Goal: Task Accomplishment & Management: Complete application form

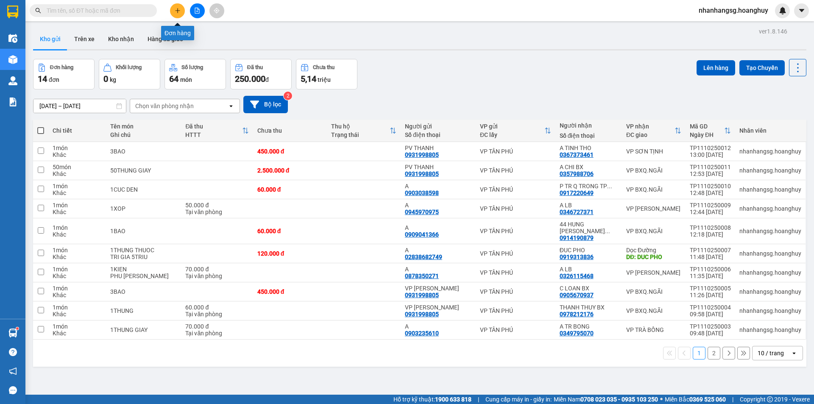
click at [178, 6] on button at bounding box center [177, 10] width 15 height 15
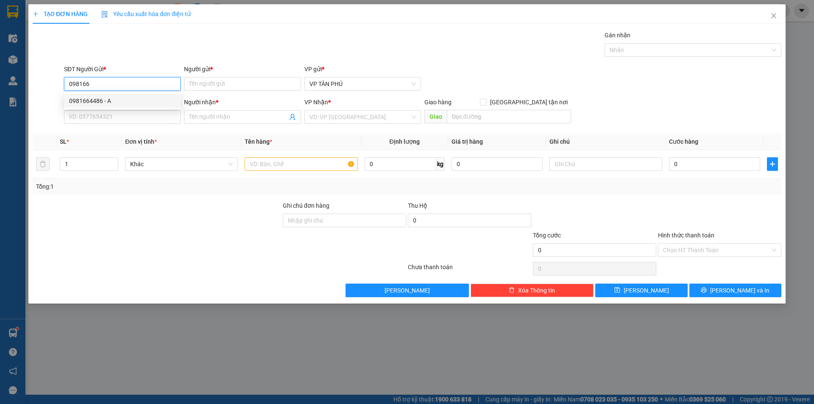
click at [109, 102] on div "0981664486 - A" at bounding box center [122, 100] width 106 height 9
type input "0981664486"
type input "A"
type input "0353810164"
type input "A MUA BMY"
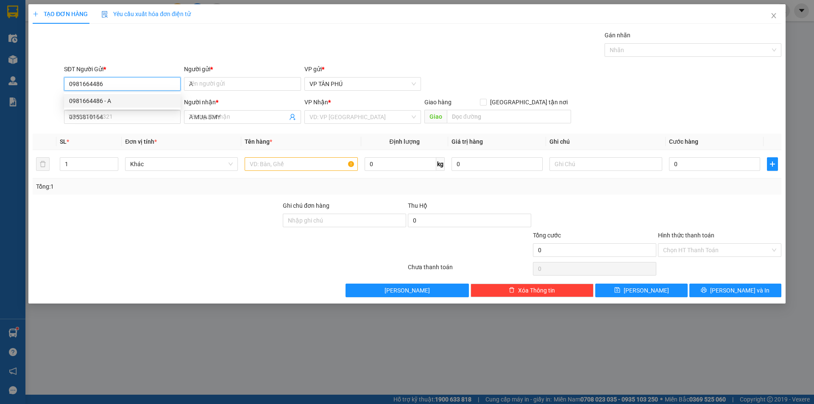
click at [109, 102] on div "0981664486 - A" at bounding box center [122, 100] width 106 height 9
type input "0981664486"
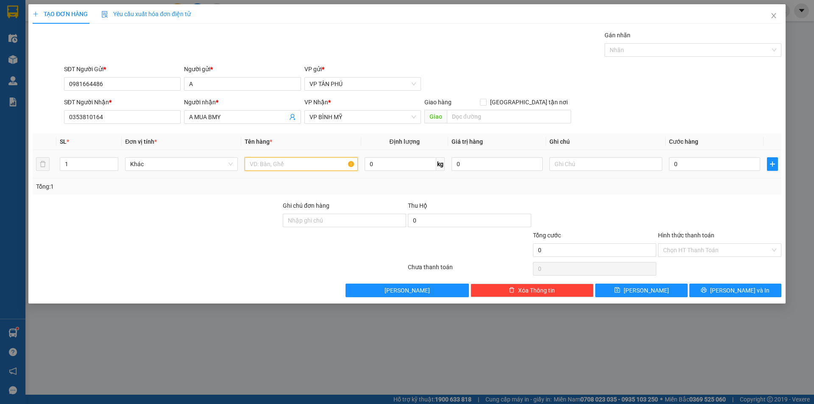
click at [264, 161] on input "text" at bounding box center [301, 164] width 113 height 14
type input "1XOP"
click at [695, 162] on input "0" at bounding box center [714, 164] width 91 height 14
type input "1"
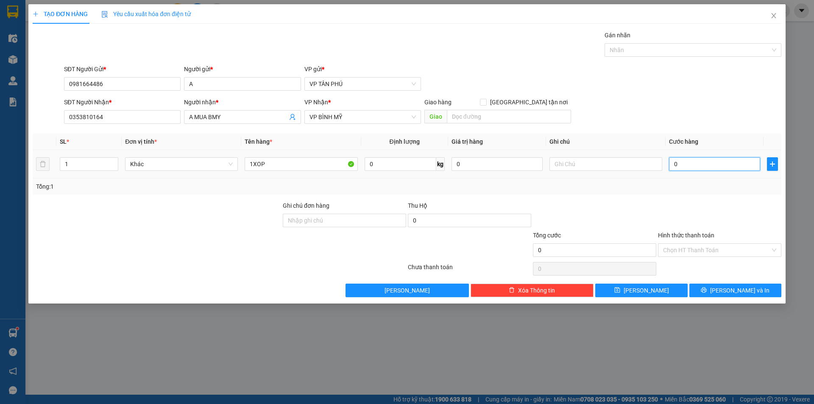
type input "1"
type input "10"
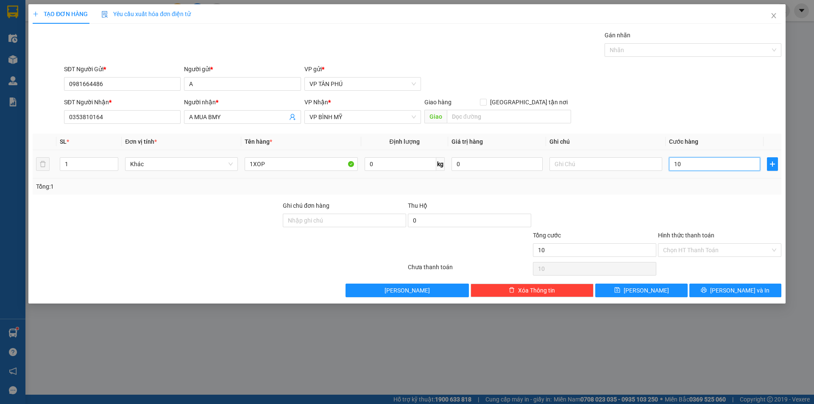
type input "100"
click at [682, 247] on input "Hình thức thanh toán" at bounding box center [716, 250] width 107 height 13
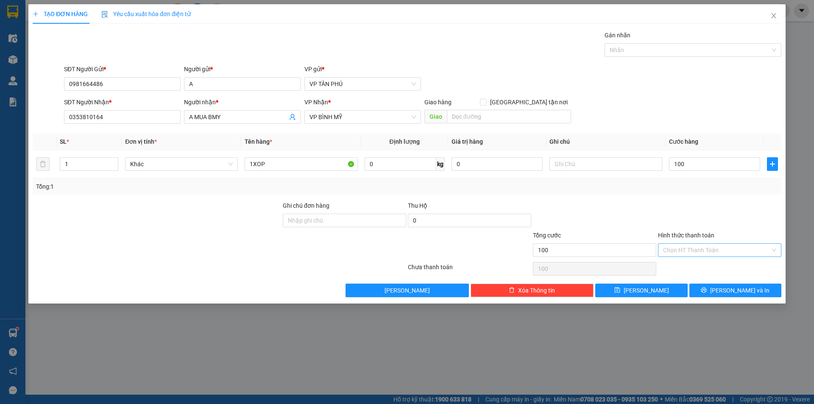
type input "100.000"
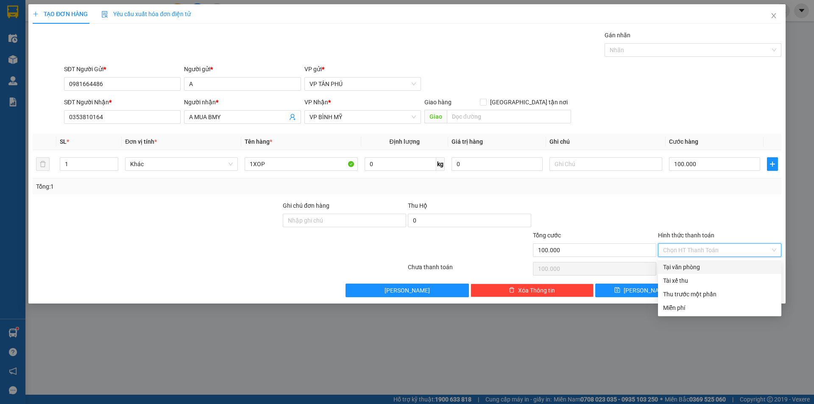
click at [682, 247] on input "Hình thức thanh toán" at bounding box center [716, 250] width 107 height 13
click at [680, 265] on div "Tại văn phòng" at bounding box center [719, 266] width 113 height 9
click at [680, 265] on div "Chọn HT Thanh Toán" at bounding box center [719, 268] width 125 height 17
type input "0"
click at [680, 265] on div "Chọn HT Thanh Toán" at bounding box center [719, 268] width 125 height 17
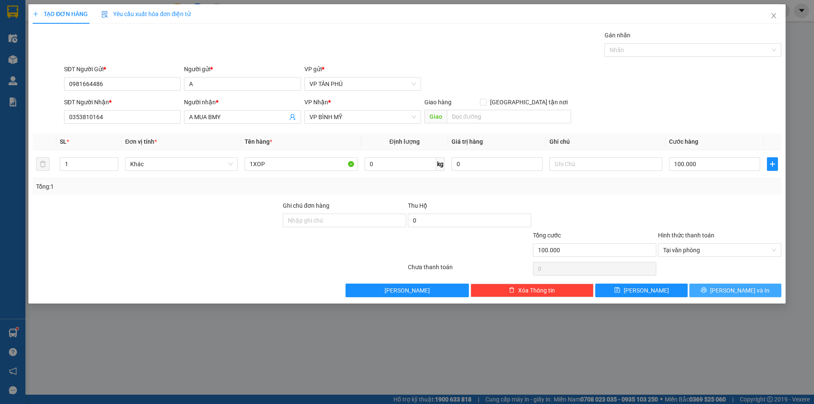
click at [701, 286] on button "[PERSON_NAME] và In" at bounding box center [735, 291] width 92 height 14
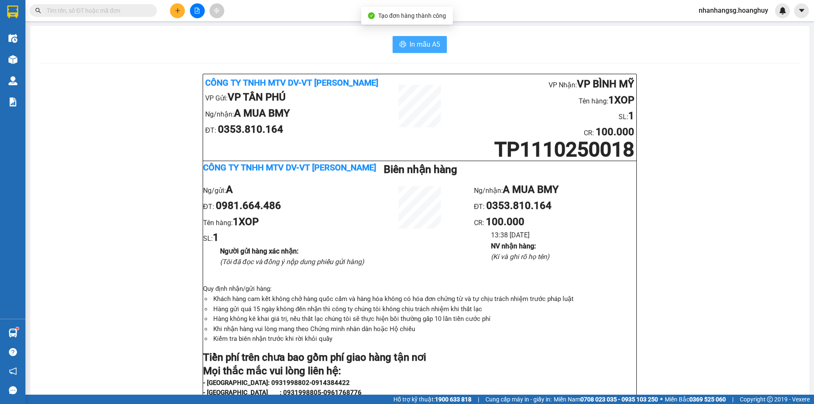
click at [410, 42] on span "In mẫu A5" at bounding box center [425, 44] width 31 height 11
click at [181, 10] on button at bounding box center [177, 10] width 15 height 15
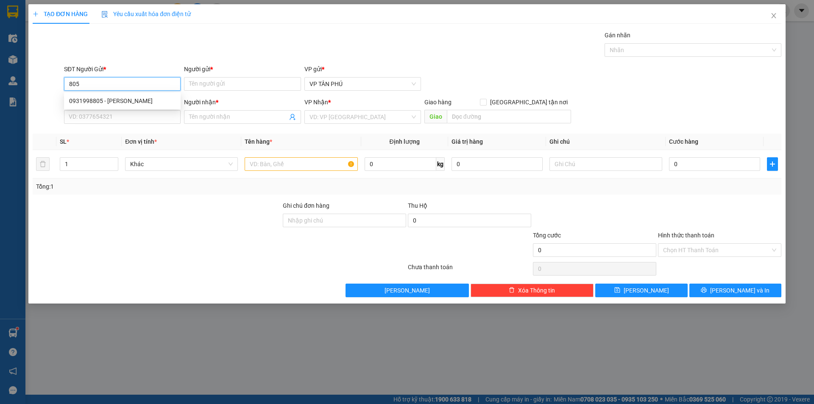
click at [124, 102] on div "0931998805 - [PERSON_NAME]" at bounding box center [122, 100] width 106 height 9
type input "0931998805"
type input "PV THANH"
type input "0367373461"
type input "A TINH THO"
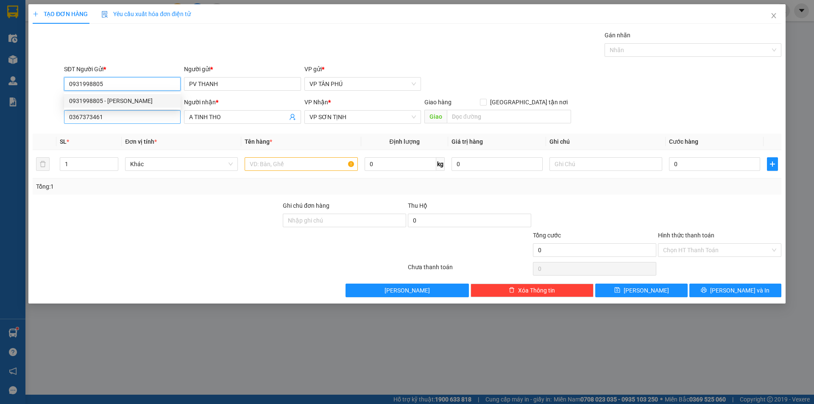
type input "0931998805"
click at [124, 119] on input "0367373461" at bounding box center [122, 117] width 117 height 14
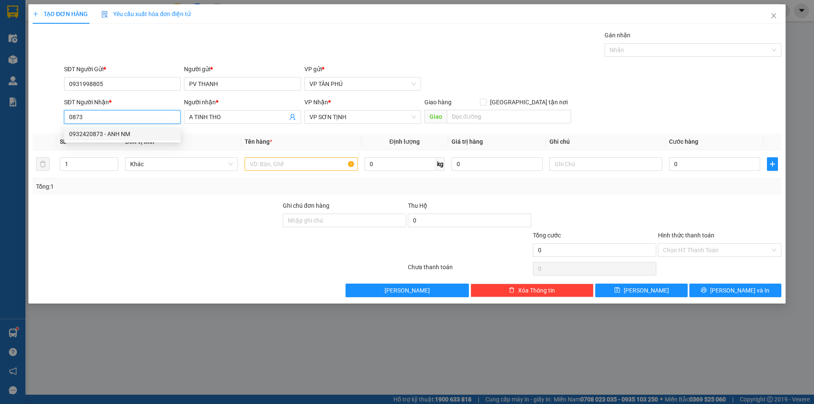
click at [122, 136] on div "0932420873 - ANH NM" at bounding box center [122, 133] width 106 height 9
type input "0932420873"
type input "ANH NM"
click at [122, 136] on div "0932420873 - ANH NM" at bounding box center [122, 133] width 106 height 9
type input "0932420873"
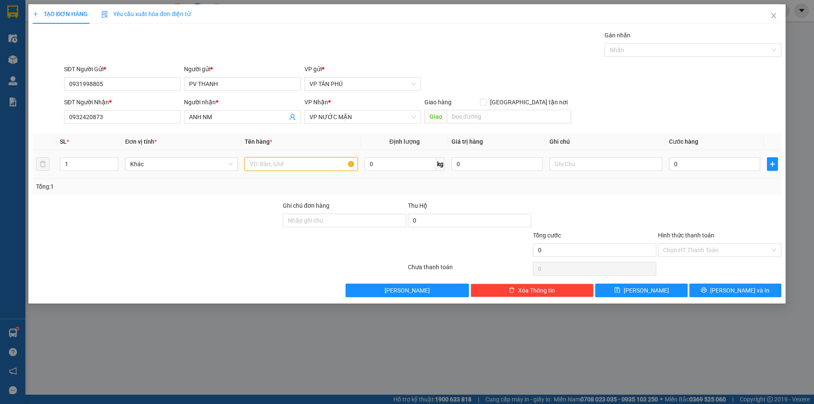
click at [294, 164] on input "text" at bounding box center [301, 164] width 113 height 14
type input "1BAO"
click at [696, 157] on div "0" at bounding box center [714, 164] width 91 height 17
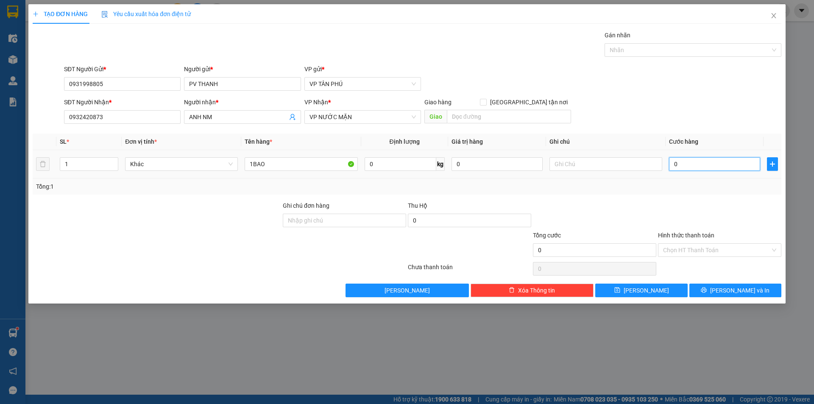
click at [692, 160] on input "0" at bounding box center [714, 164] width 91 height 14
type input "1"
type input "13"
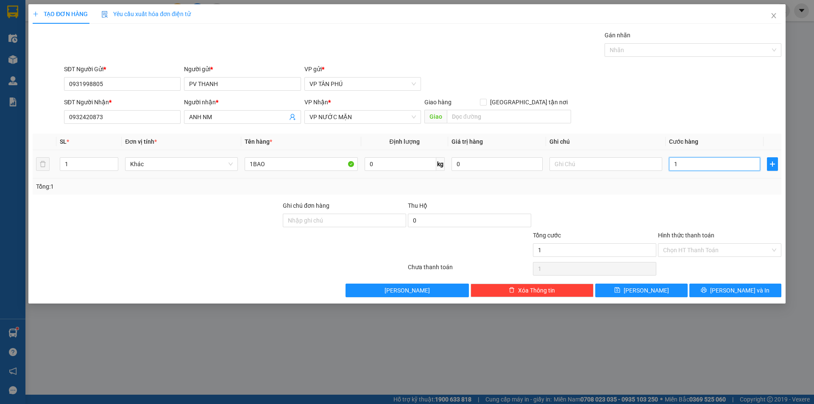
type input "13"
type input "130"
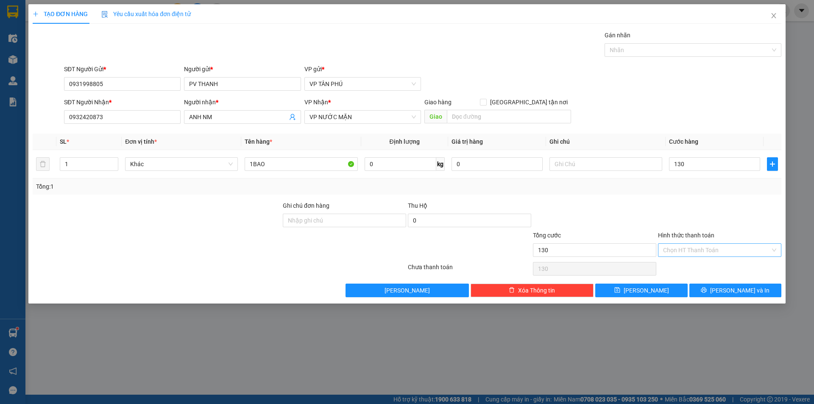
type input "130.000"
click at [684, 245] on input "Hình thức thanh toán" at bounding box center [716, 250] width 107 height 13
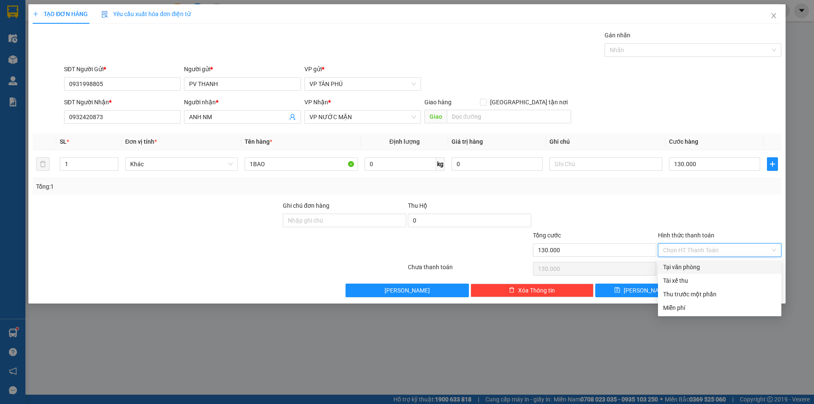
click at [680, 263] on div "Tại văn phòng" at bounding box center [719, 266] width 113 height 9
type input "0"
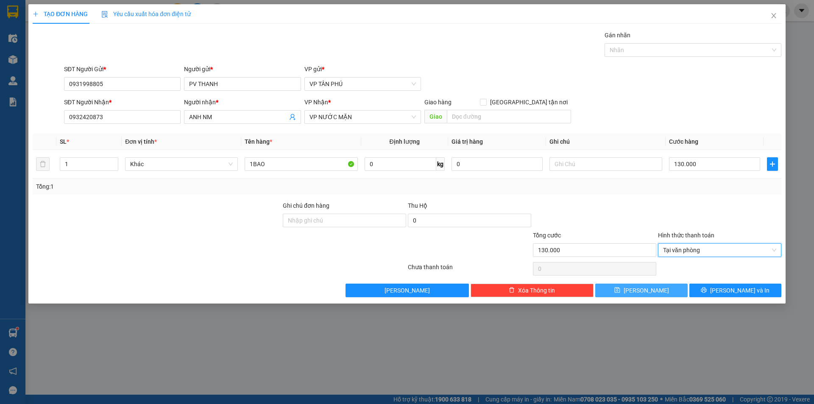
click at [661, 290] on button "[PERSON_NAME]" at bounding box center [641, 291] width 92 height 14
type input "0"
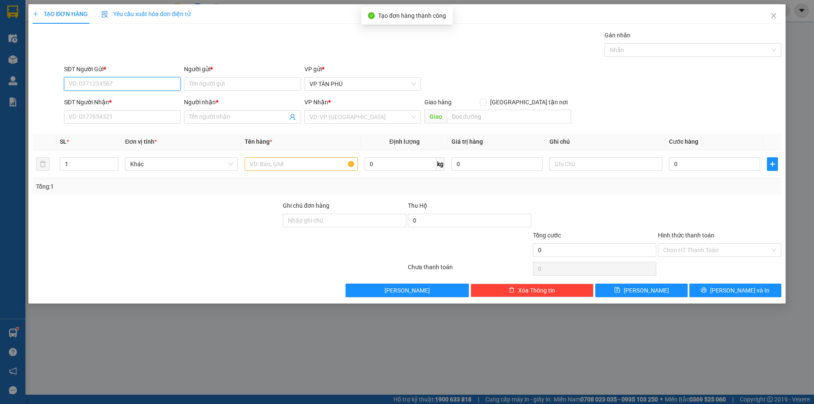
click at [124, 80] on input "SĐT Người Gửi *" at bounding box center [122, 84] width 117 height 14
click at [112, 98] on div "0931998805 - [PERSON_NAME]" at bounding box center [122, 100] width 106 height 9
type input "0931998805"
type input "PV THANH"
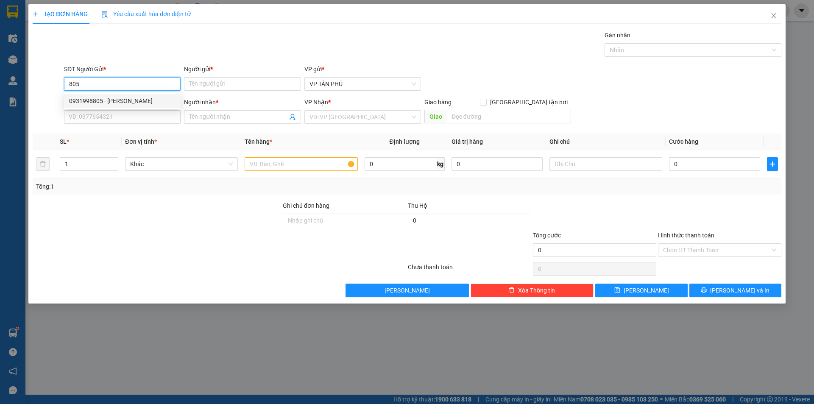
type input "0932420873"
type input "ANH NM"
type input "0931998805"
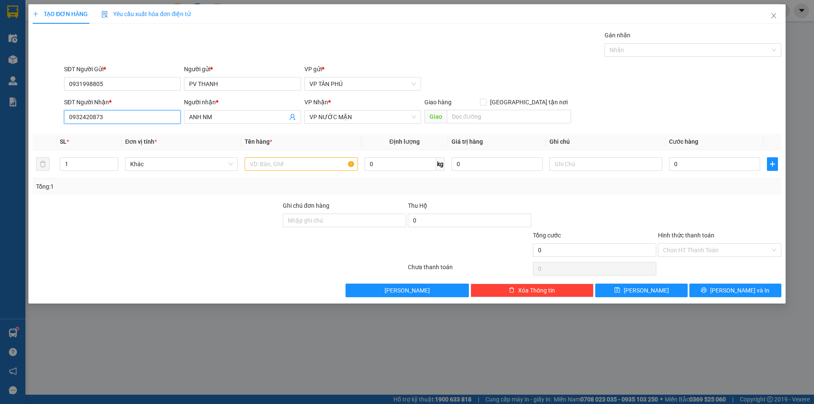
click at [110, 120] on input "0932420873" at bounding box center [122, 117] width 117 height 14
click at [109, 120] on input "0932420873" at bounding box center [122, 117] width 117 height 14
type input "8"
click at [120, 135] on div "0398275992 - BE 5 MB" at bounding box center [122, 133] width 106 height 9
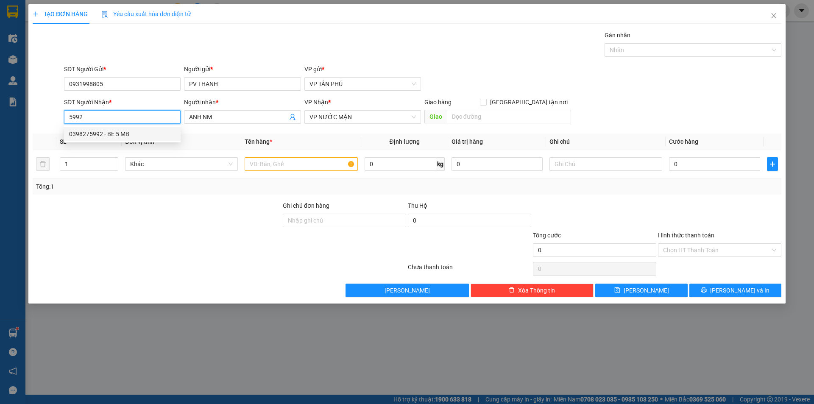
type input "0398275992"
type input "BE 5 MB"
click at [120, 135] on div "0398275992 - BE 5 MB" at bounding box center [122, 133] width 106 height 9
type input "0398275992"
click at [260, 159] on input "text" at bounding box center [301, 164] width 113 height 14
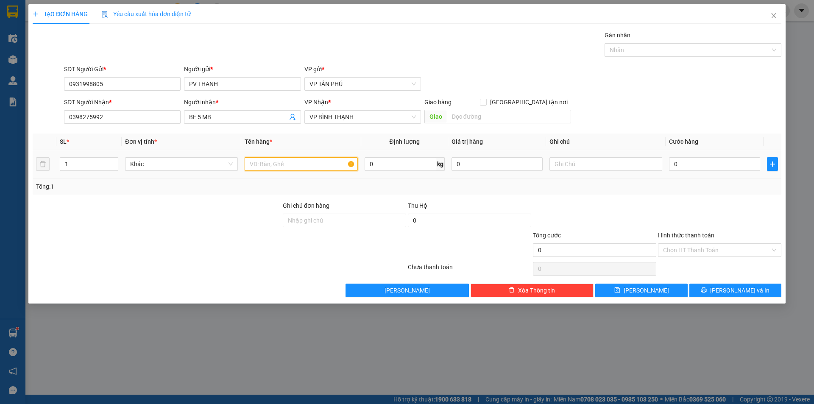
click at [260, 159] on input "text" at bounding box center [301, 164] width 113 height 14
type input "1BAO"
click at [691, 165] on input "0" at bounding box center [714, 164] width 91 height 14
type input "7"
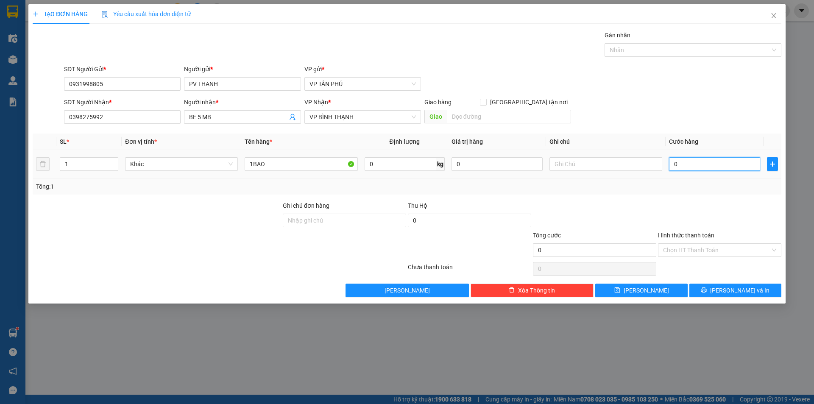
type input "7"
type input "70"
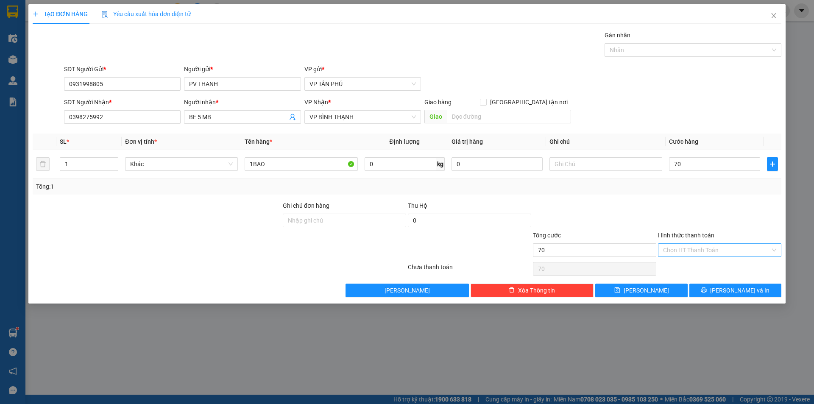
click at [690, 246] on input "Hình thức thanh toán" at bounding box center [716, 250] width 107 height 13
type input "70.000"
click at [690, 246] on input "Hình thức thanh toán" at bounding box center [716, 250] width 107 height 13
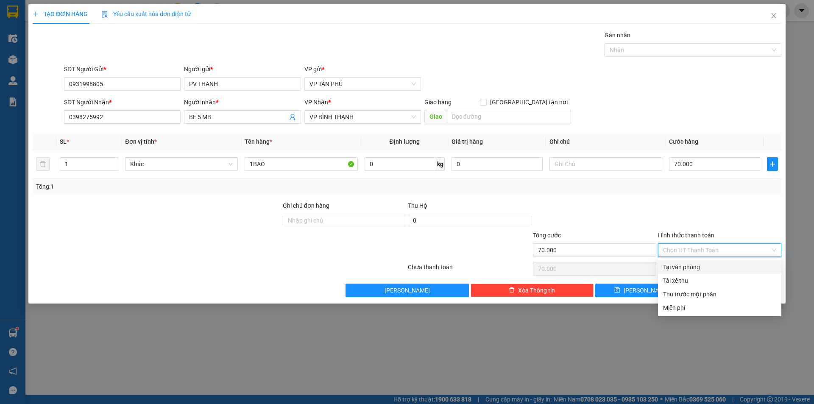
click at [690, 264] on div "Tại văn phòng" at bounding box center [719, 266] width 113 height 9
type input "0"
click at [690, 264] on div "Chọn HT Thanh Toán" at bounding box center [719, 268] width 125 height 17
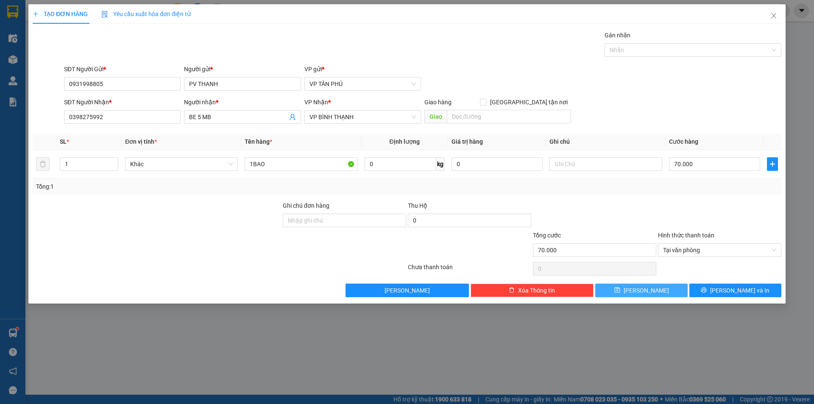
click at [657, 288] on button "[PERSON_NAME]" at bounding box center [641, 291] width 92 height 14
type input "0"
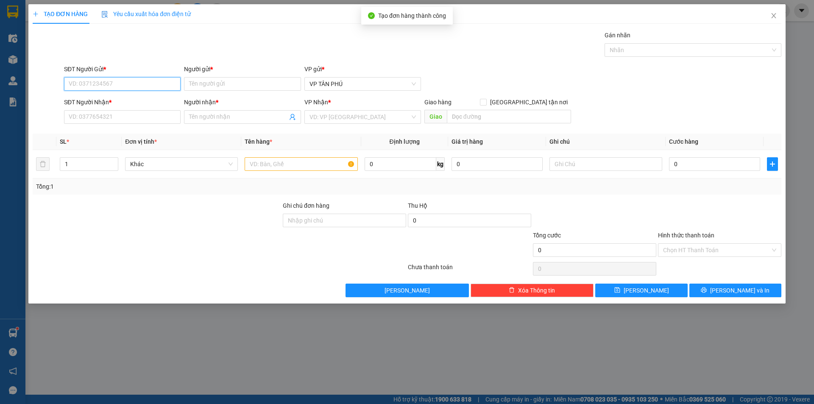
click at [157, 82] on input "SĐT Người Gửi *" at bounding box center [122, 84] width 117 height 14
click at [112, 99] on div "0931998805 - [PERSON_NAME]" at bounding box center [122, 100] width 106 height 9
type input "0931998805"
type input "PV THANH"
type input "0398275992"
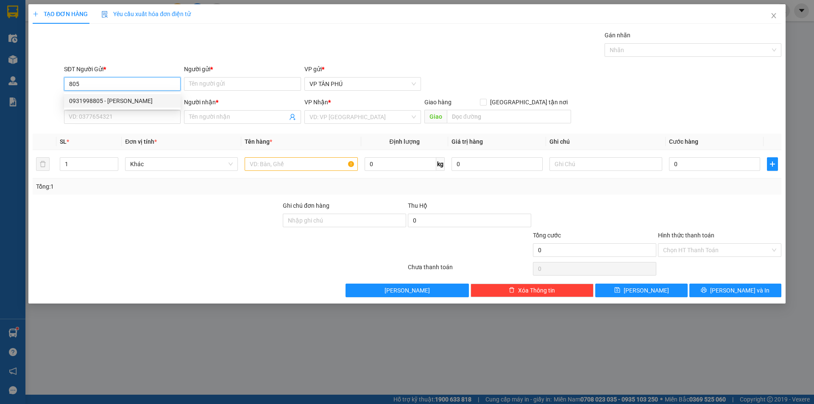
type input "BE 5 MB"
click at [112, 99] on div "0931998805 - [PERSON_NAME]" at bounding box center [122, 100] width 106 height 9
type input "0931998805"
click at [117, 117] on input "0398275992" at bounding box center [122, 117] width 117 height 14
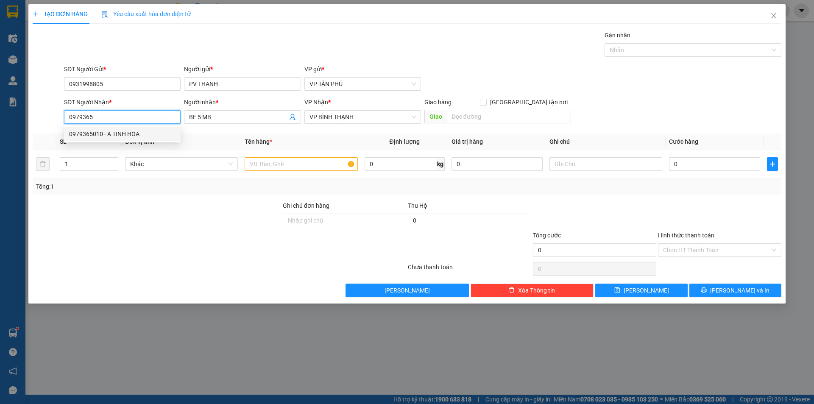
click at [122, 134] on div "0979365010 - A TINH HOA" at bounding box center [122, 133] width 106 height 9
type input "0979365010"
type input "A TINH HOA"
click at [122, 134] on div "0979365010 - A TINH HOA" at bounding box center [122, 133] width 106 height 9
type input "0979365010"
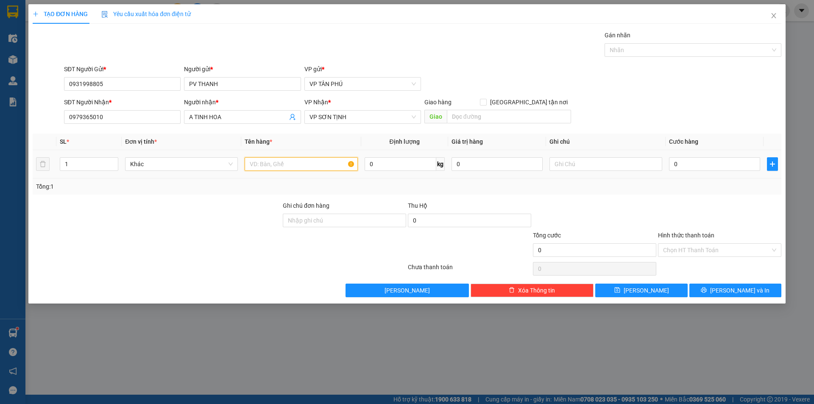
click at [303, 162] on input "text" at bounding box center [301, 164] width 113 height 14
type input "2BAO"
click at [687, 162] on input "0" at bounding box center [714, 164] width 91 height 14
type input "1"
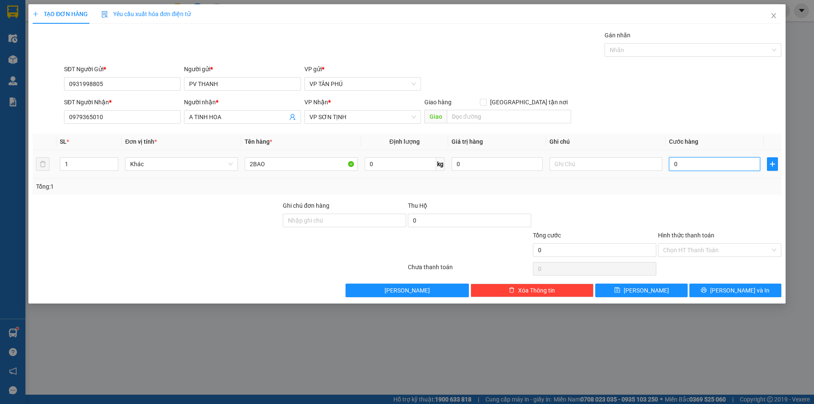
type input "1"
type input "18"
type input "180"
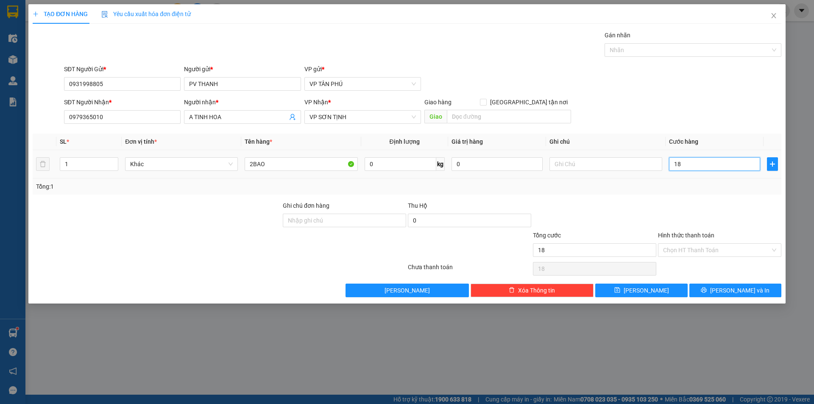
type input "180"
type input "180.000"
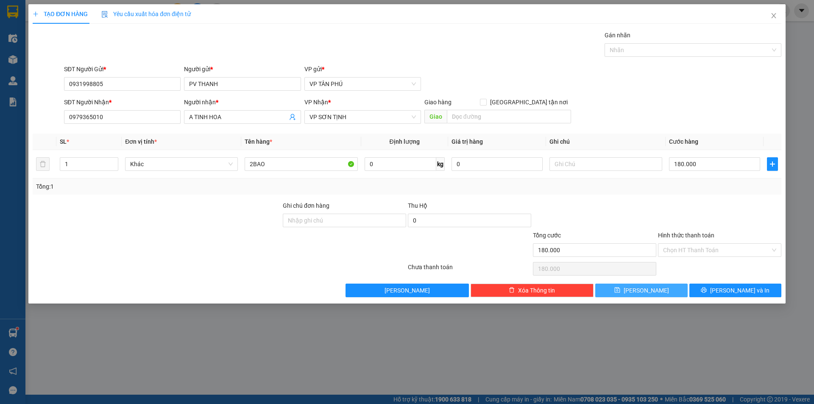
click at [649, 296] on button "[PERSON_NAME]" at bounding box center [641, 291] width 92 height 14
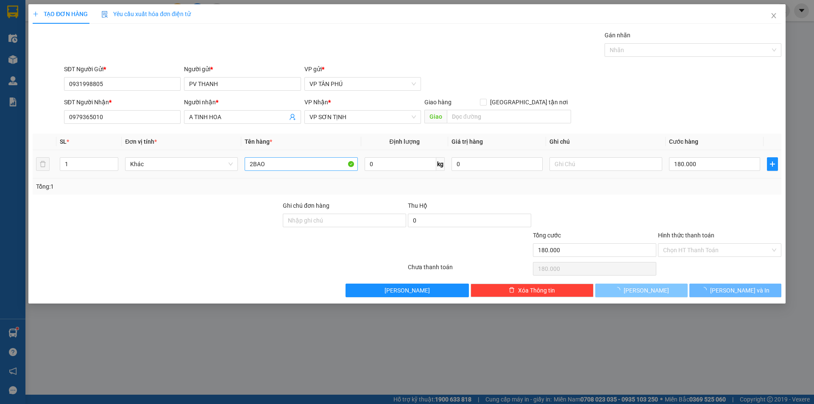
type input "0"
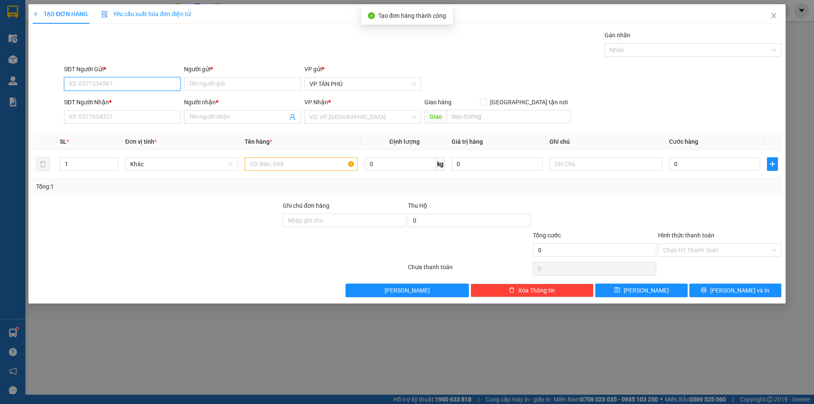
click at [137, 83] on input "SĐT Người Gửi *" at bounding box center [122, 84] width 117 height 14
click at [101, 100] on div "0931998805 - [PERSON_NAME]" at bounding box center [122, 100] width 106 height 9
type input "0931998805"
type input "PV THANH"
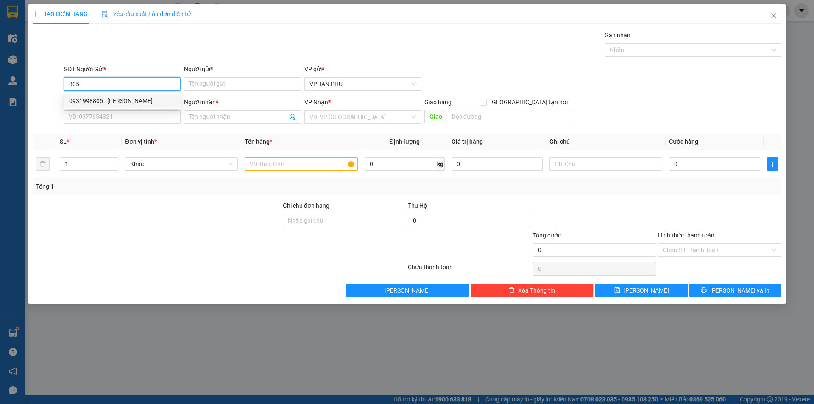
type input "0979365010"
type input "A TINH HOA"
type input "0931998805"
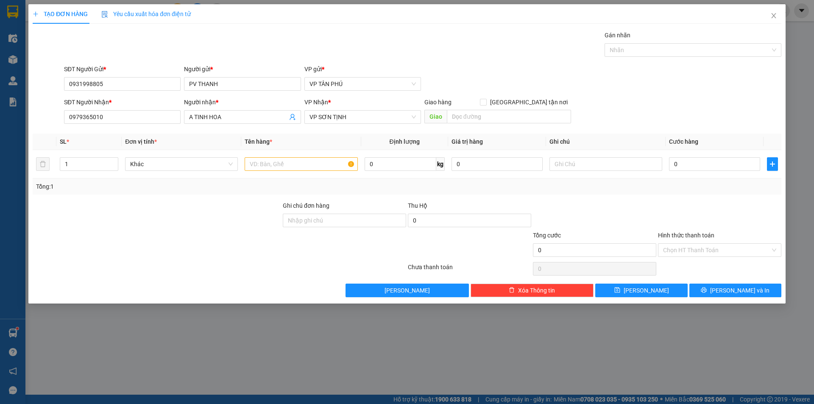
click at [100, 101] on div "SĐT Người Nhận *" at bounding box center [122, 102] width 117 height 9
click at [100, 110] on input "0979365010" at bounding box center [122, 117] width 117 height 14
click at [100, 102] on div "SĐT Người Nhận *" at bounding box center [122, 102] width 117 height 9
click at [100, 110] on input "0979365010" at bounding box center [122, 117] width 117 height 14
click at [106, 114] on input "0979365010" at bounding box center [122, 117] width 117 height 14
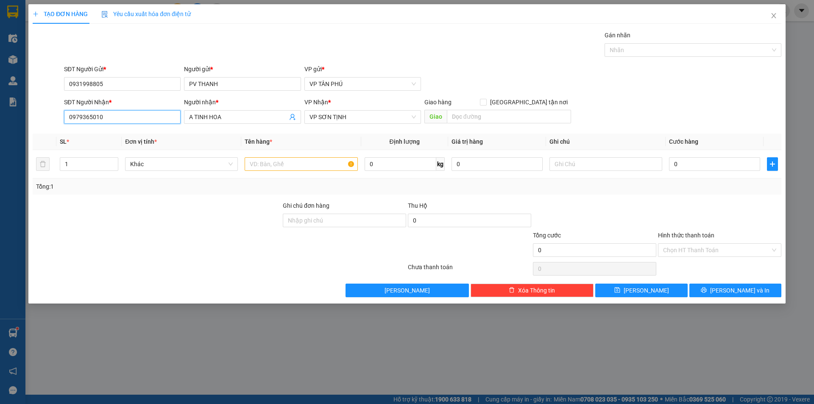
click at [106, 114] on input "0979365010" at bounding box center [122, 117] width 117 height 14
type input "3464"
click at [223, 131] on div "Transit Pickup Surcharge Ids Transit Deliver Surcharge Ids Transit Deliver Surc…" at bounding box center [407, 164] width 749 height 267
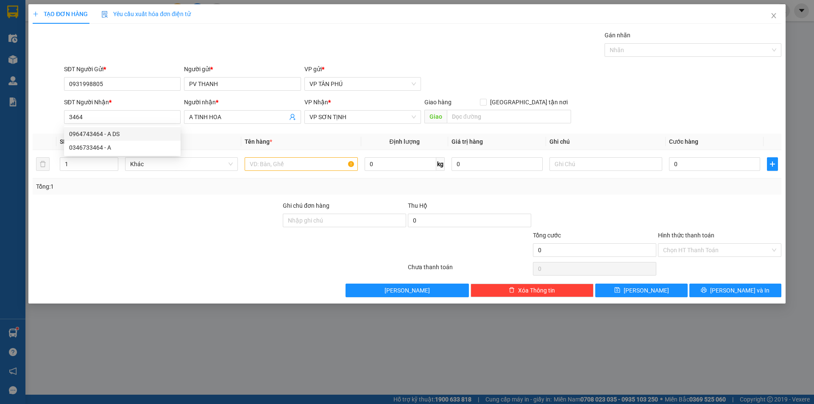
click at [223, 131] on div "Transit Pickup Surcharge Ids Transit Deliver Surcharge Ids Transit Deliver Surc…" at bounding box center [407, 164] width 749 height 267
click at [229, 117] on input "A TINH HOA" at bounding box center [238, 116] width 98 height 9
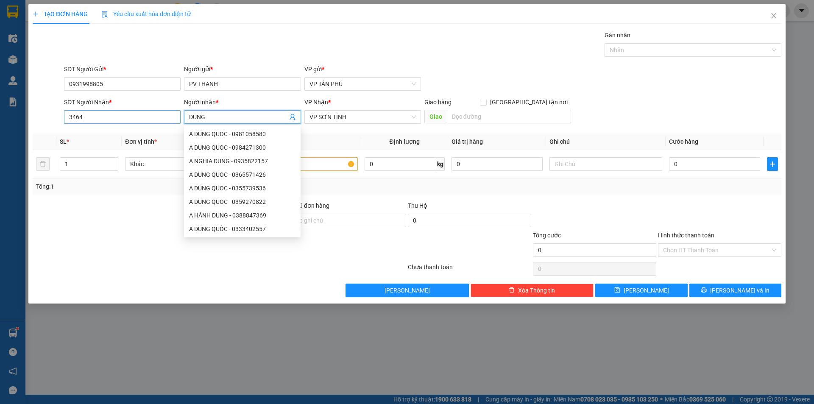
type input "DUNG"
click at [98, 120] on input "3464" at bounding box center [122, 117] width 117 height 14
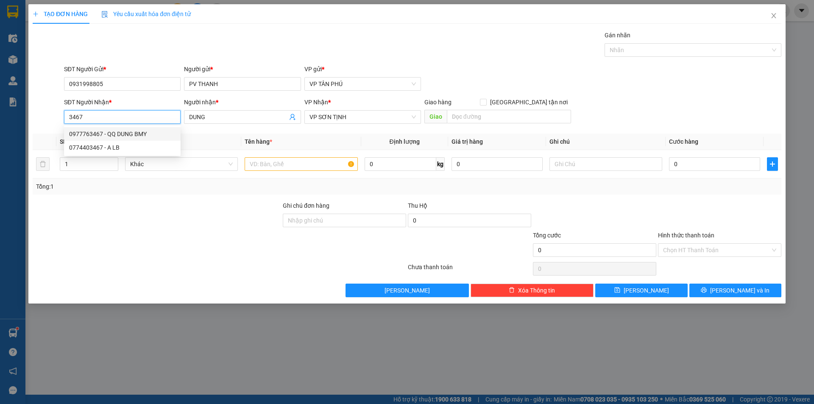
click at [101, 134] on div "0977763467 - QQ DUNG BMY" at bounding box center [122, 133] width 106 height 9
type input "0977763467"
type input "QQ DUNG BMY"
type input "0977763467"
click at [282, 162] on input "text" at bounding box center [301, 164] width 113 height 14
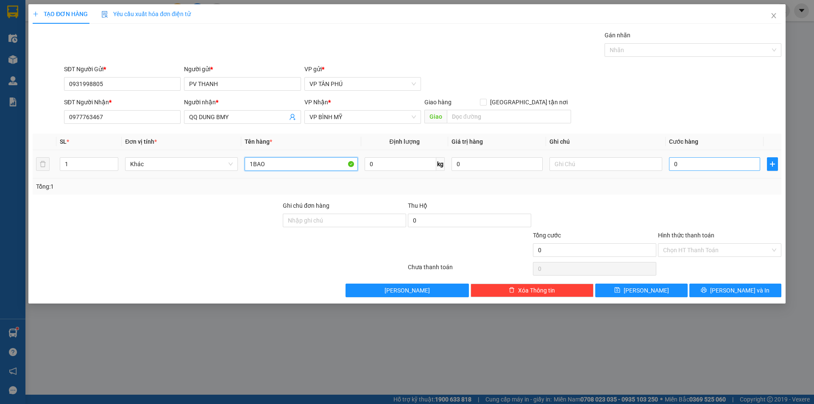
type input "1BAO"
click at [697, 158] on input "0" at bounding box center [714, 164] width 91 height 14
type input "7"
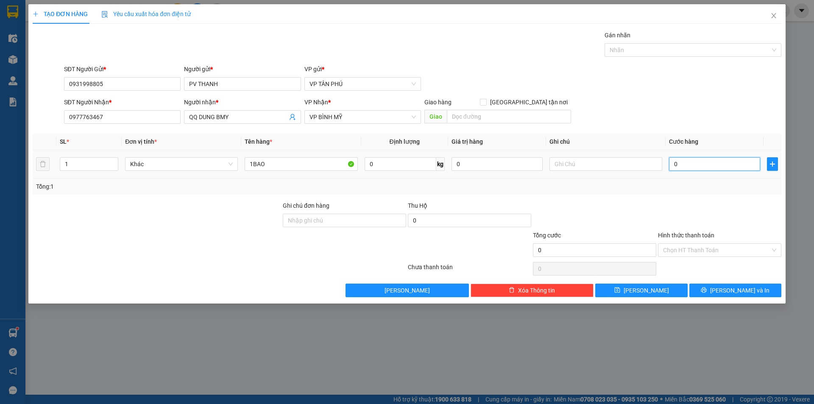
type input "7"
type input "70"
type input "7"
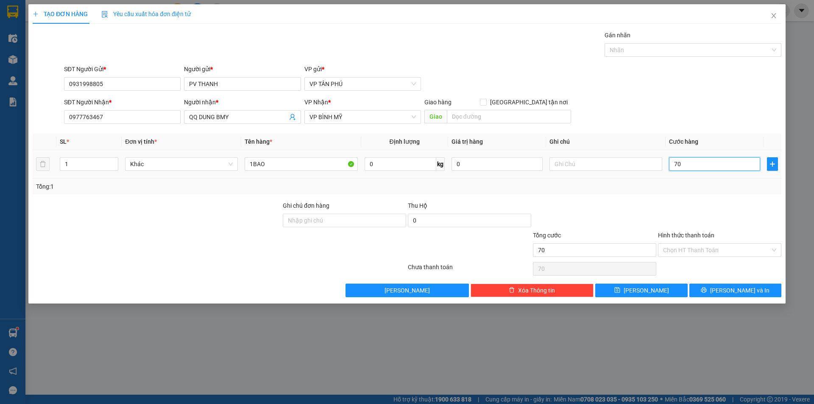
type input "7"
type input "0"
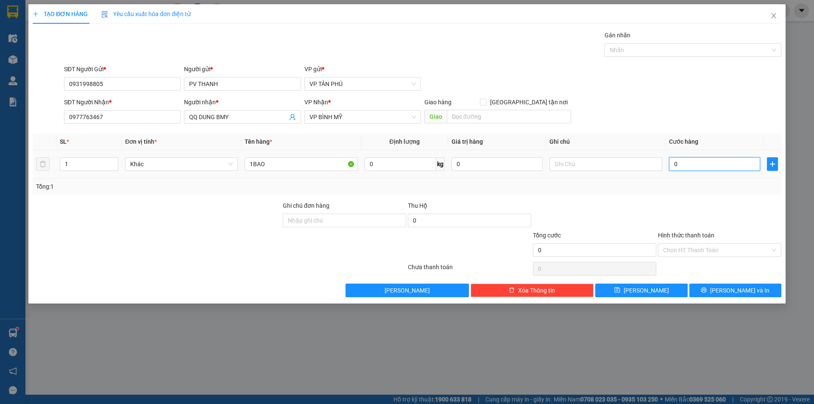
click at [697, 158] on input "0" at bounding box center [714, 164] width 91 height 14
type input "8"
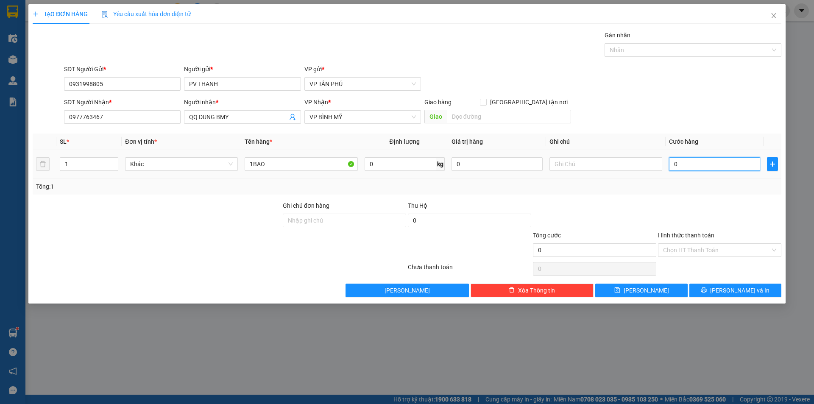
type input "8"
type input "80"
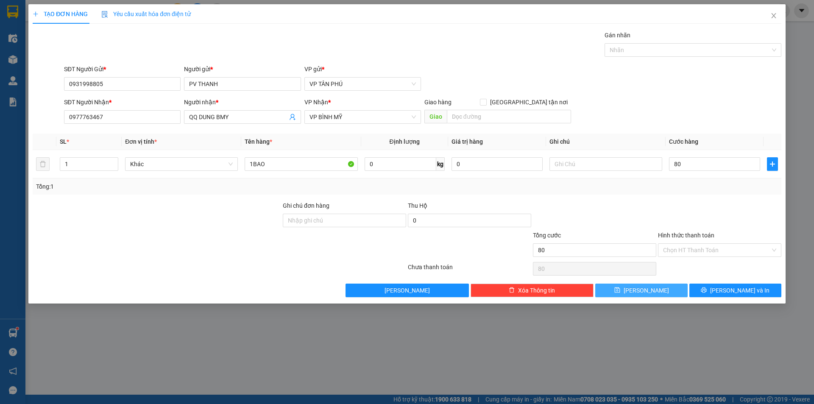
click at [652, 291] on button "[PERSON_NAME]" at bounding box center [641, 291] width 92 height 14
type input "80.000"
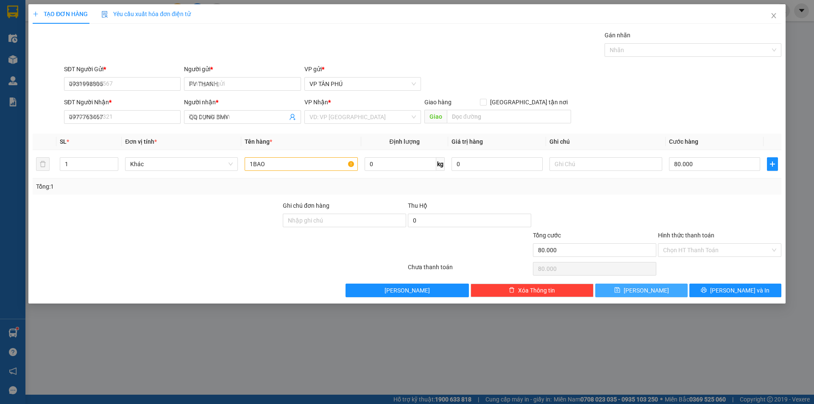
type input "0"
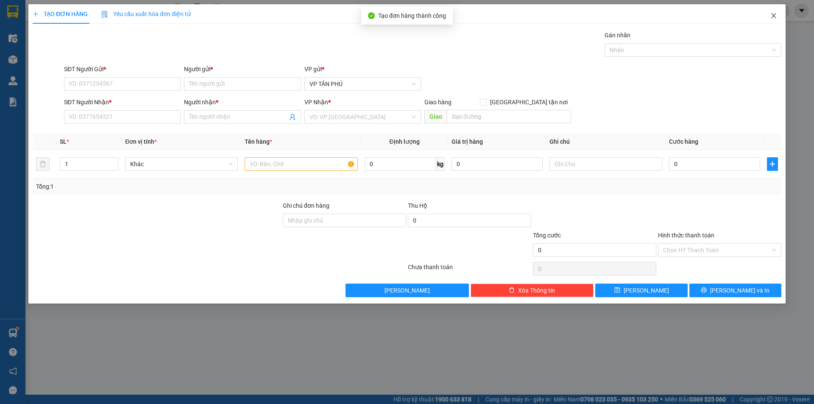
click at [771, 11] on span "Close" at bounding box center [774, 16] width 24 height 24
click at [771, 11] on span "nhanhangsg.hoanghuy" at bounding box center [733, 10] width 83 height 11
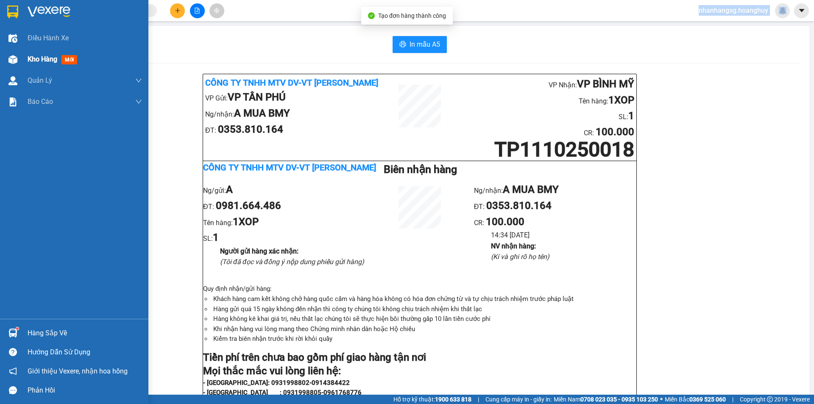
click at [37, 59] on span "Kho hàng" at bounding box center [43, 59] width 30 height 8
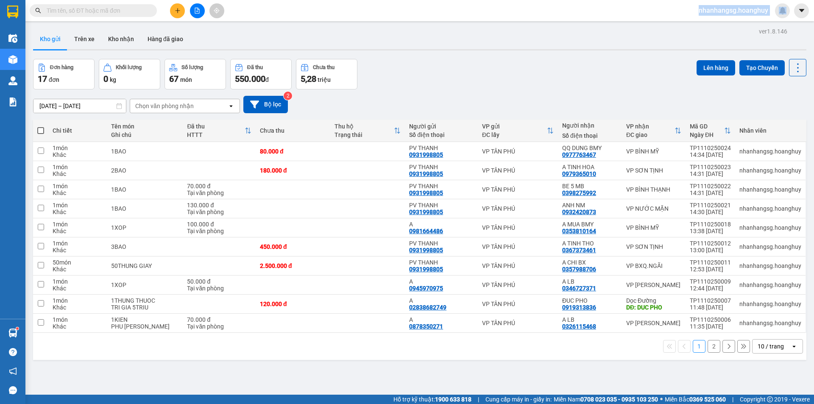
click at [38, 127] on label at bounding box center [40, 130] width 7 height 8
click at [41, 126] on input "checkbox" at bounding box center [41, 126] width 0 height 0
checkbox input "true"
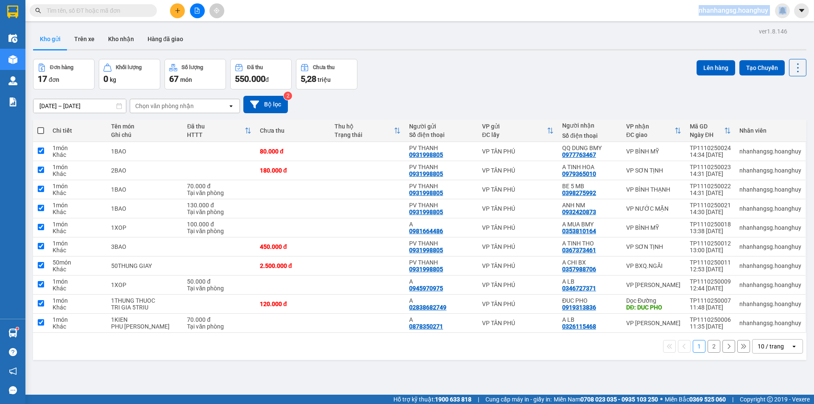
checkbox input "true"
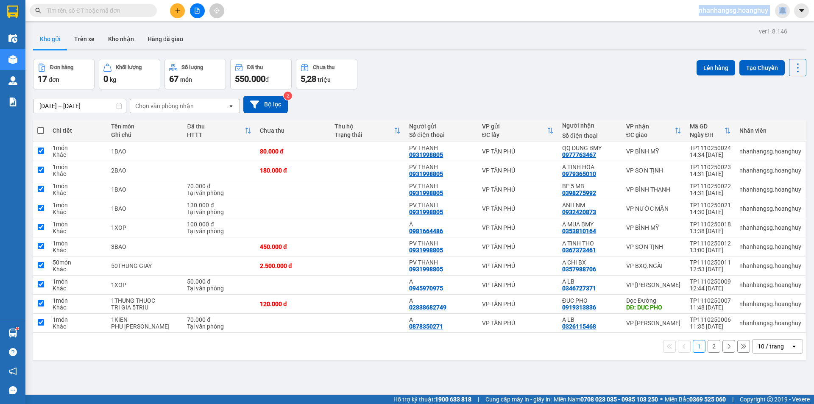
checkbox input "true"
click at [38, 127] on label at bounding box center [40, 130] width 7 height 8
click at [41, 126] on input "checkbox" at bounding box center [41, 126] width 0 height 0
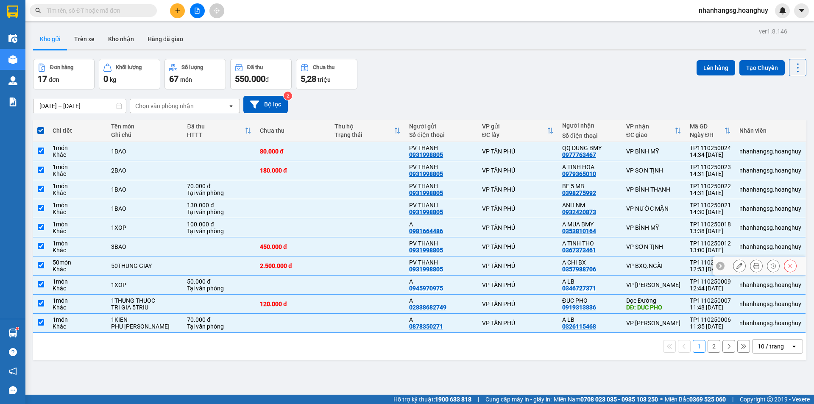
click at [189, 266] on td at bounding box center [219, 265] width 73 height 19
checkbox input "false"
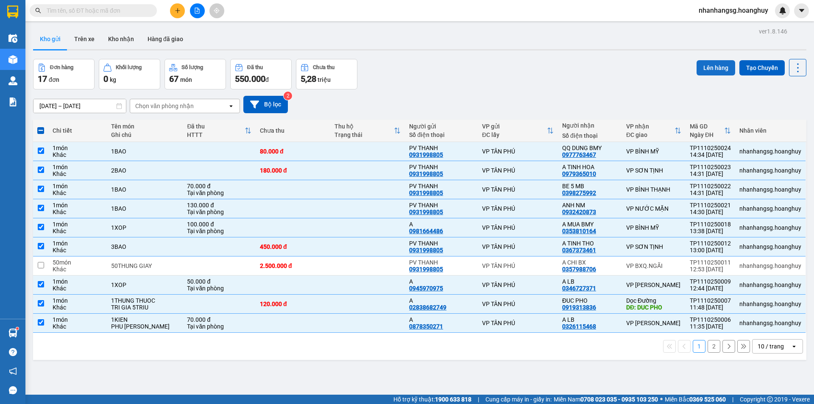
click at [699, 65] on button "Lên hàng" at bounding box center [716, 67] width 39 height 15
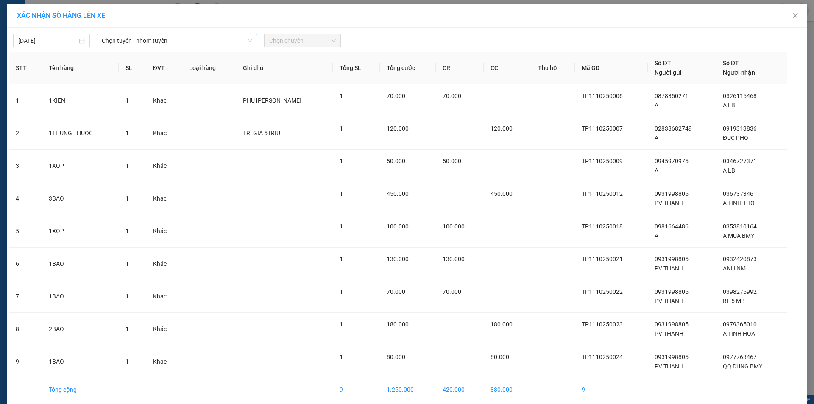
click at [171, 42] on span "Chọn tuyến - nhóm tuyến" at bounding box center [177, 40] width 150 height 13
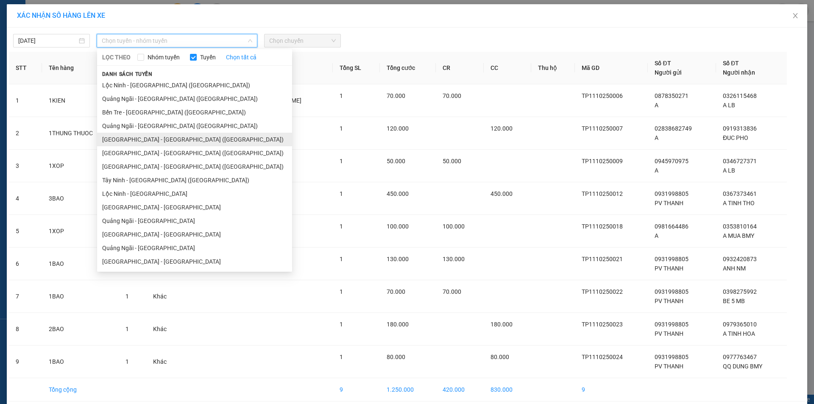
click at [131, 141] on li "[GEOGRAPHIC_DATA] - [GEOGRAPHIC_DATA] ([GEOGRAPHIC_DATA])" at bounding box center [194, 140] width 195 height 14
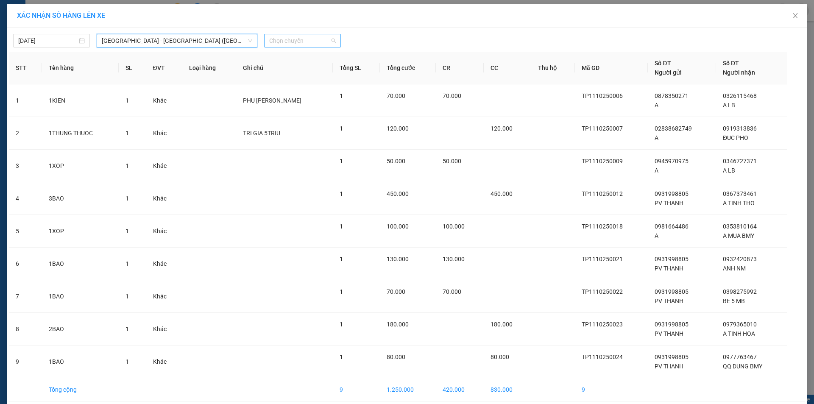
click at [282, 42] on span "Chọn chuyến" at bounding box center [302, 40] width 67 height 13
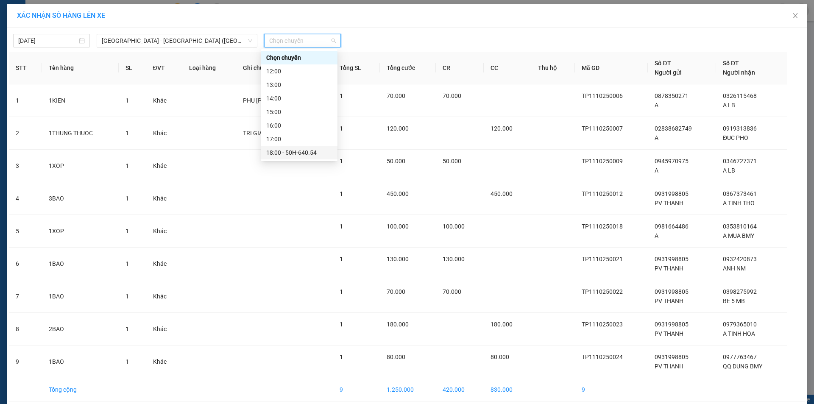
click at [302, 154] on div "18:00 - 50H-640.54" at bounding box center [299, 152] width 66 height 9
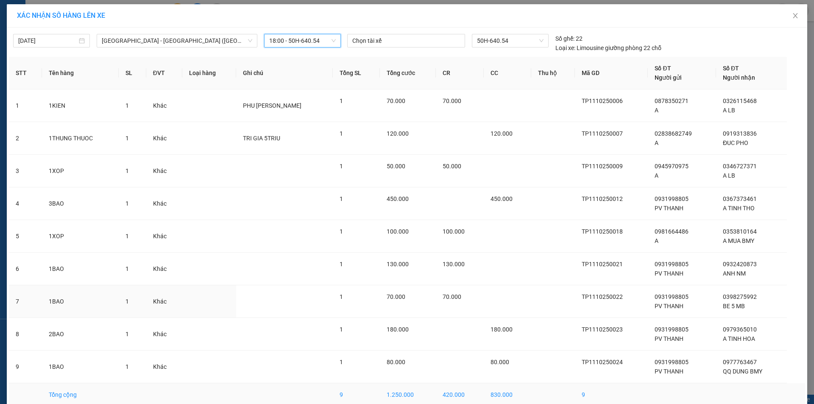
scroll to position [41, 0]
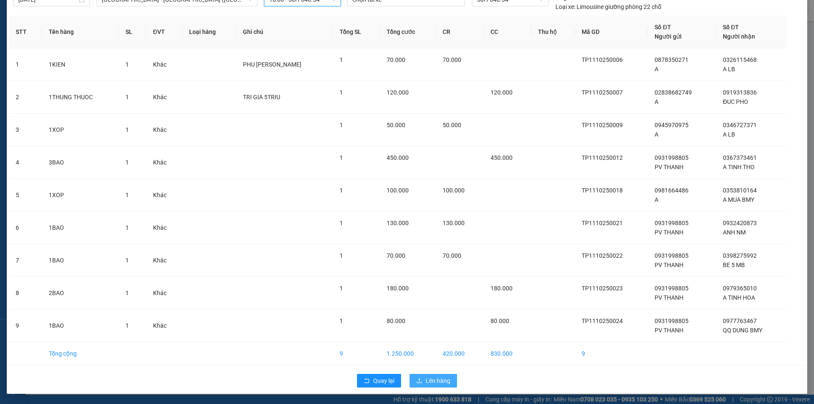
click at [433, 383] on span "Lên hàng" at bounding box center [438, 380] width 25 height 9
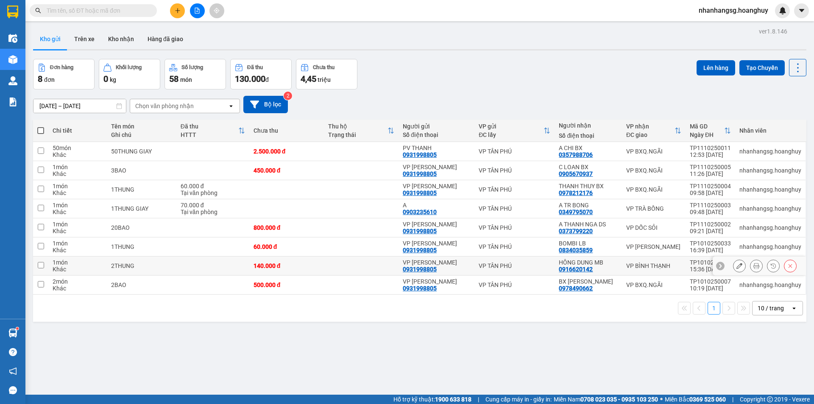
click at [229, 263] on td at bounding box center [212, 265] width 73 height 19
checkbox input "true"
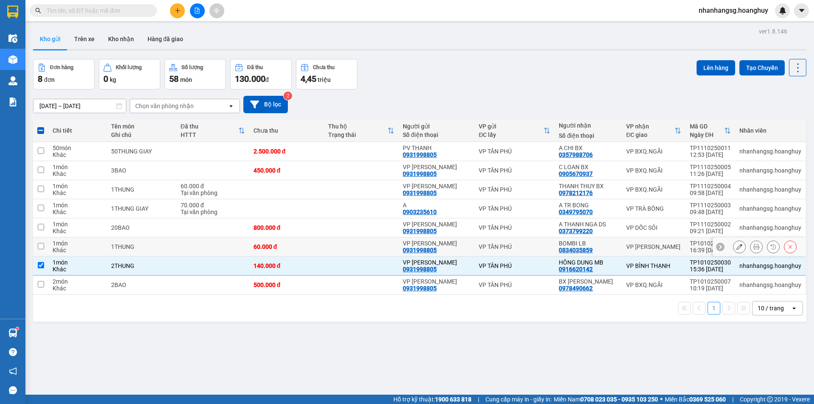
click at [219, 244] on td at bounding box center [212, 246] width 73 height 19
checkbox input "true"
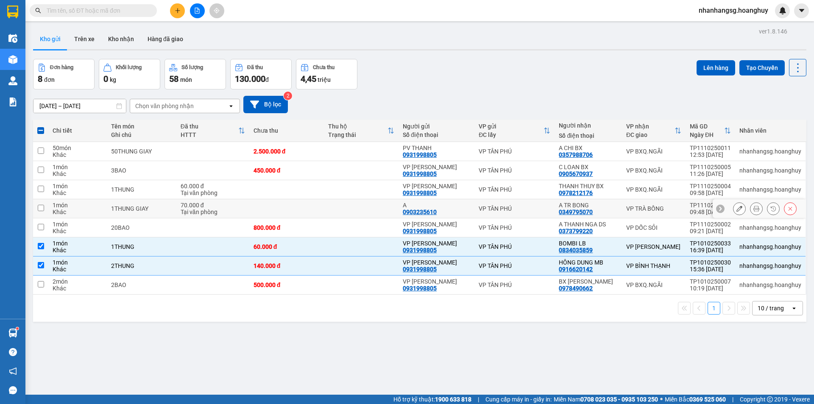
click at [234, 209] on div "Tại văn phòng" at bounding box center [213, 212] width 64 height 7
checkbox input "true"
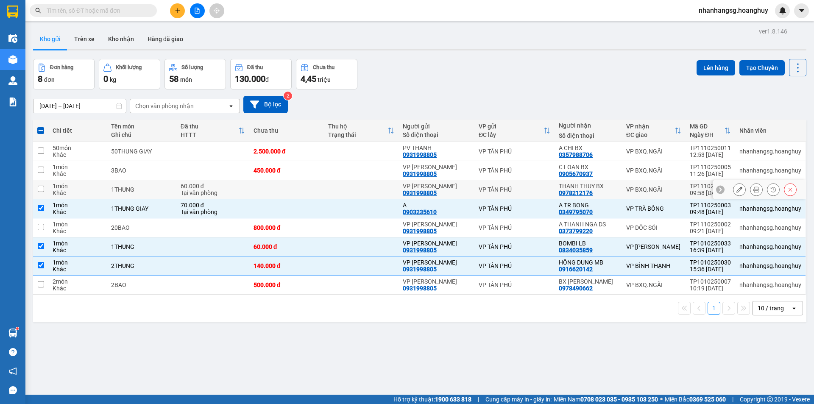
drag, startPoint x: 231, startPoint y: 191, endPoint x: 235, endPoint y: 193, distance: 4.9
click at [235, 193] on div "Tại văn phòng" at bounding box center [213, 192] width 64 height 7
checkbox input "true"
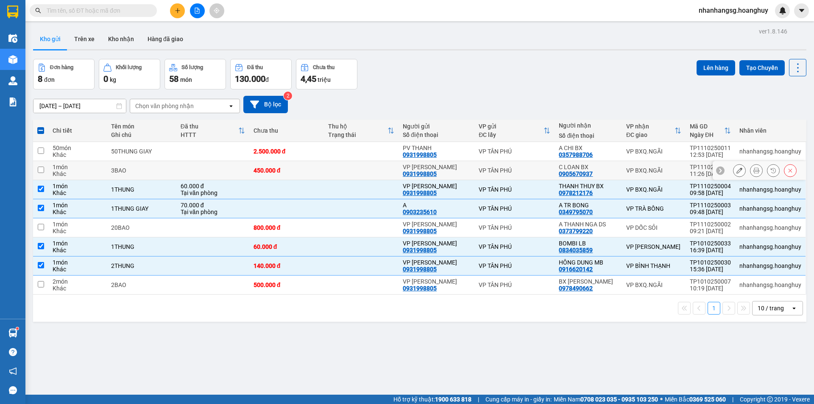
click at [232, 173] on td at bounding box center [212, 170] width 73 height 19
checkbox input "true"
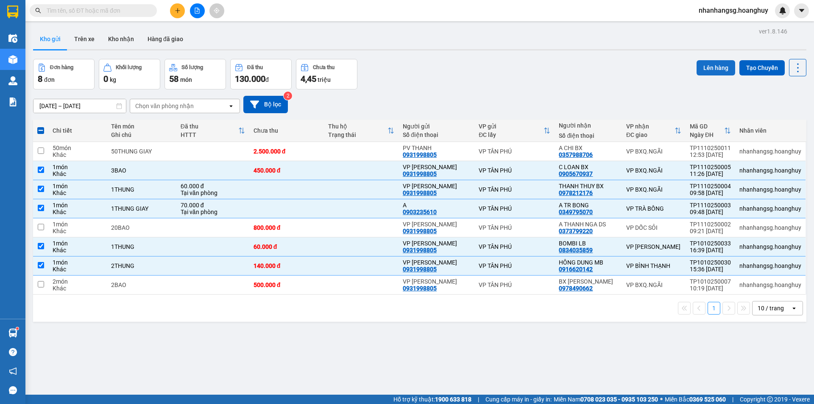
click at [713, 71] on button "Lên hàng" at bounding box center [716, 67] width 39 height 15
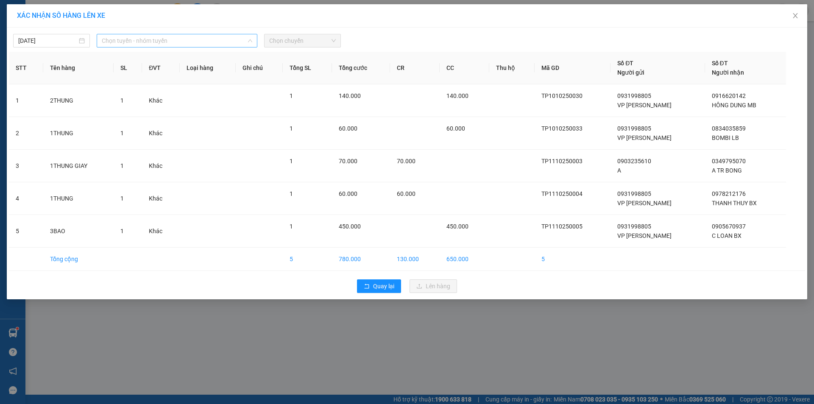
click at [198, 38] on span "Chọn tuyến - nhóm tuyến" at bounding box center [177, 40] width 150 height 13
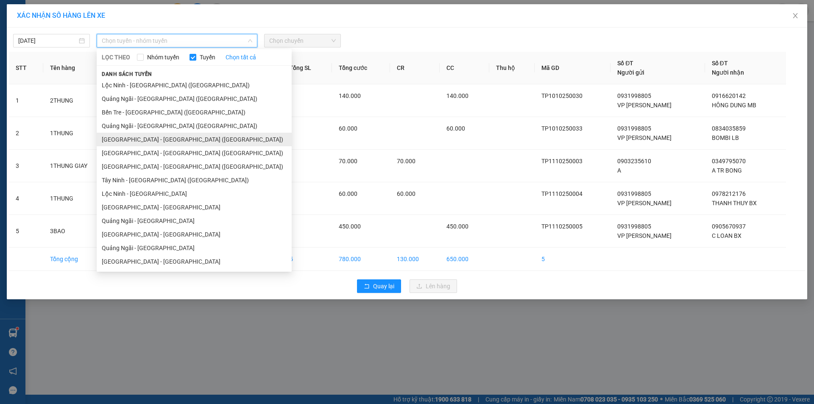
click at [134, 139] on li "[GEOGRAPHIC_DATA] - [GEOGRAPHIC_DATA] ([GEOGRAPHIC_DATA])" at bounding box center [194, 140] width 195 height 14
click at [134, 139] on td "1" at bounding box center [128, 133] width 28 height 33
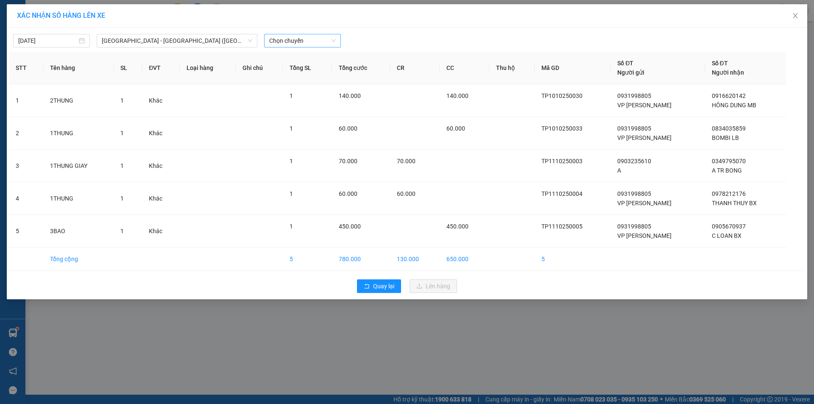
click at [295, 46] on span "Chọn chuyến" at bounding box center [302, 40] width 67 height 13
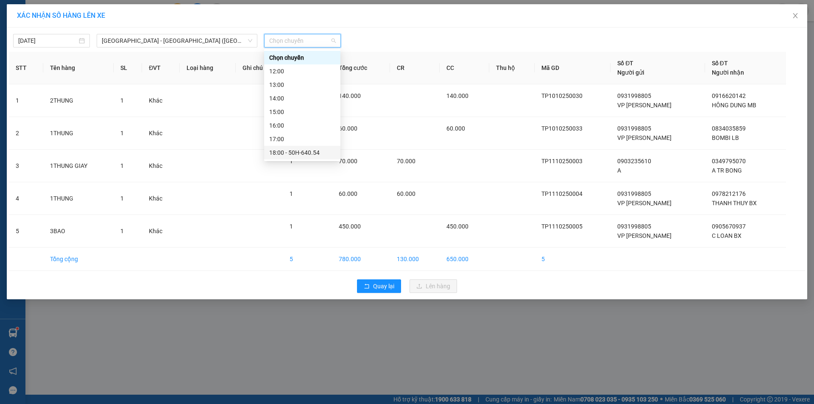
click at [312, 152] on div "18:00 - 50H-640.54" at bounding box center [302, 152] width 66 height 9
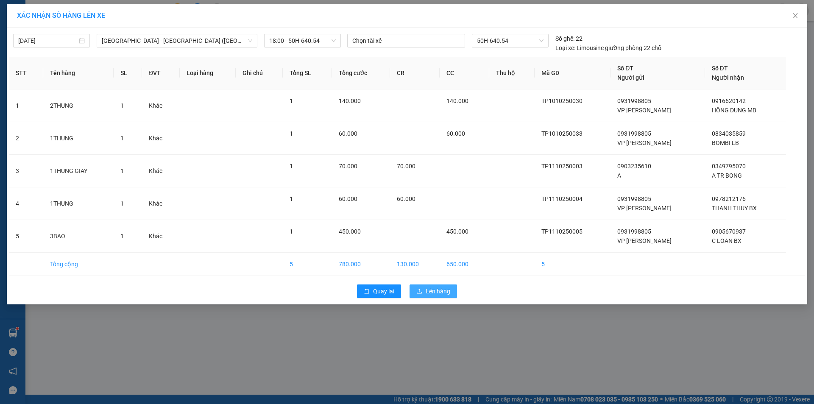
click at [421, 288] on icon "upload" at bounding box center [419, 291] width 6 height 6
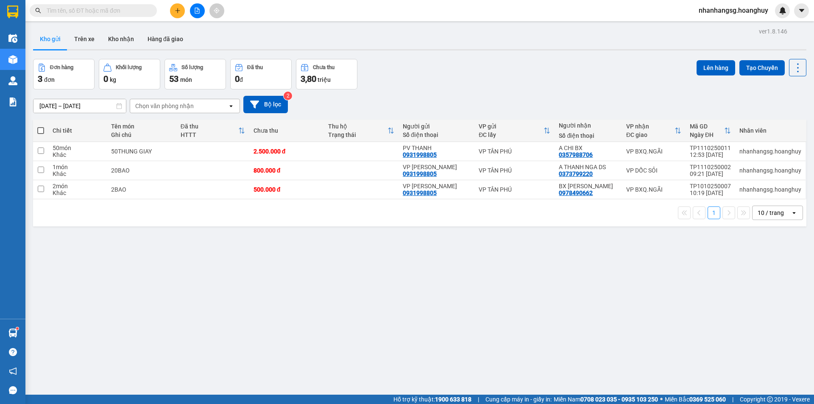
click at [197, 9] on icon "file-add" at bounding box center [197, 11] width 6 height 6
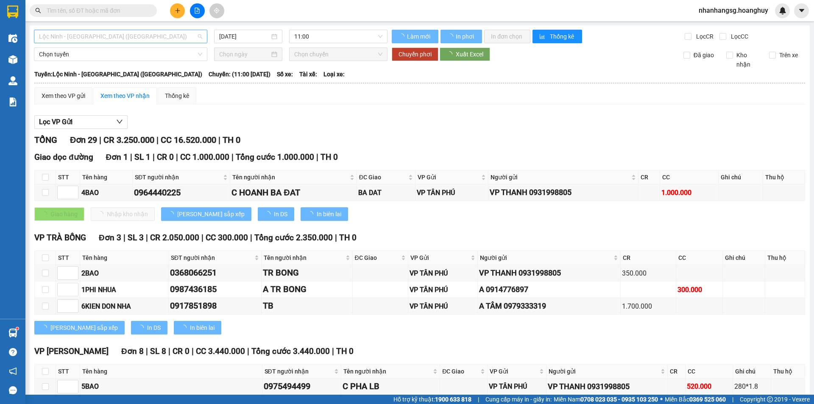
type input "[DATE]"
click at [138, 38] on span "Lộc Ninh - [GEOGRAPHIC_DATA] ([GEOGRAPHIC_DATA])" at bounding box center [120, 36] width 163 height 13
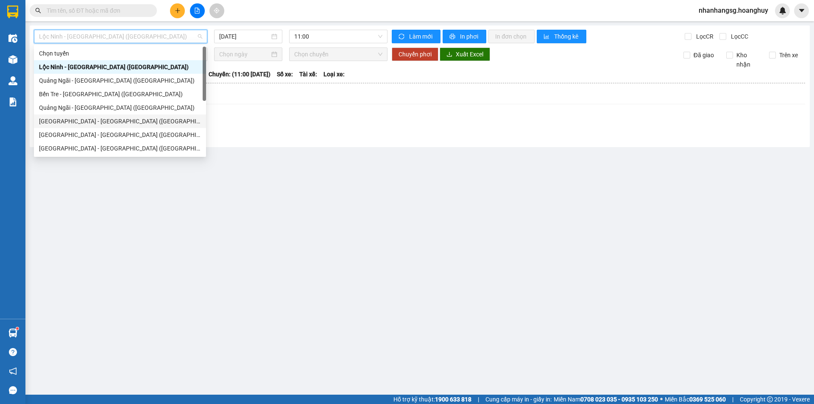
click at [100, 120] on div "[GEOGRAPHIC_DATA] - [GEOGRAPHIC_DATA] ([GEOGRAPHIC_DATA])" at bounding box center [120, 121] width 162 height 9
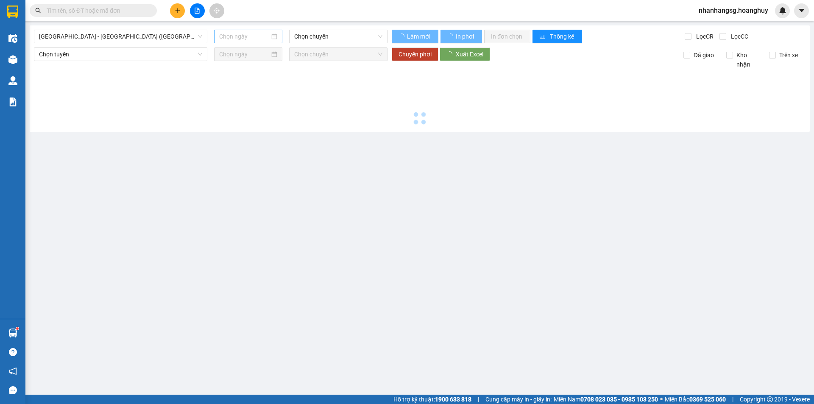
type input "[DATE]"
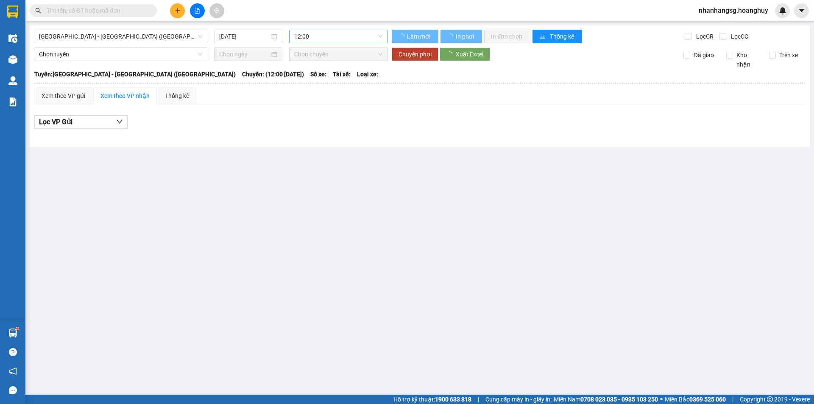
click at [312, 36] on span "12:00" at bounding box center [338, 36] width 88 height 13
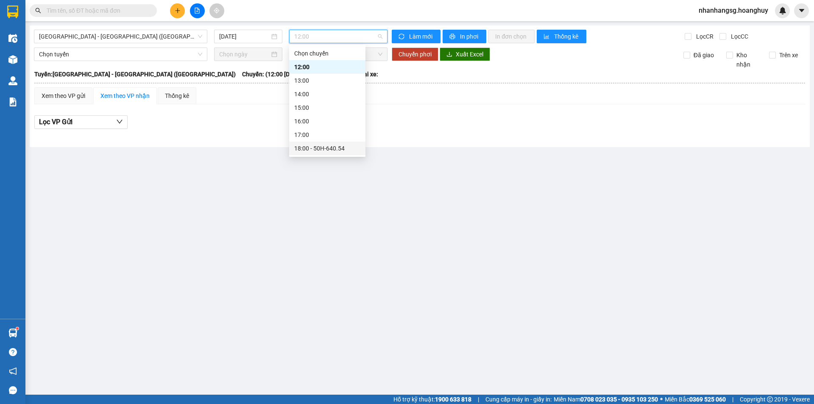
click at [320, 146] on div "18:00 - 50H-640.54" at bounding box center [327, 148] width 66 height 9
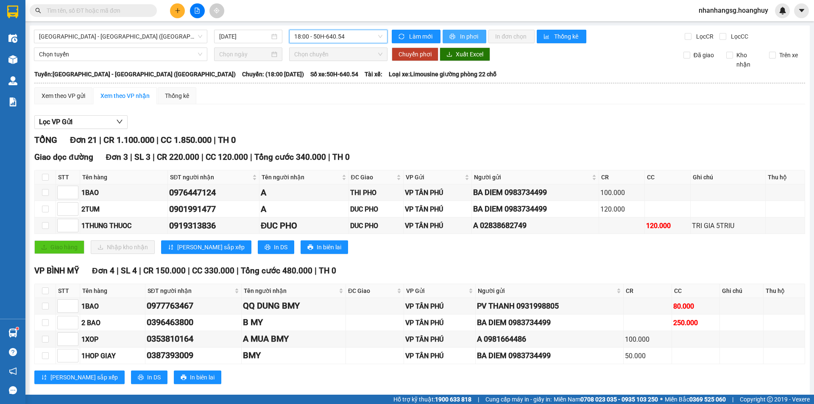
click at [455, 37] on button "In phơi" at bounding box center [465, 37] width 44 height 14
click at [175, 9] on icon "plus" at bounding box center [178, 11] width 6 height 6
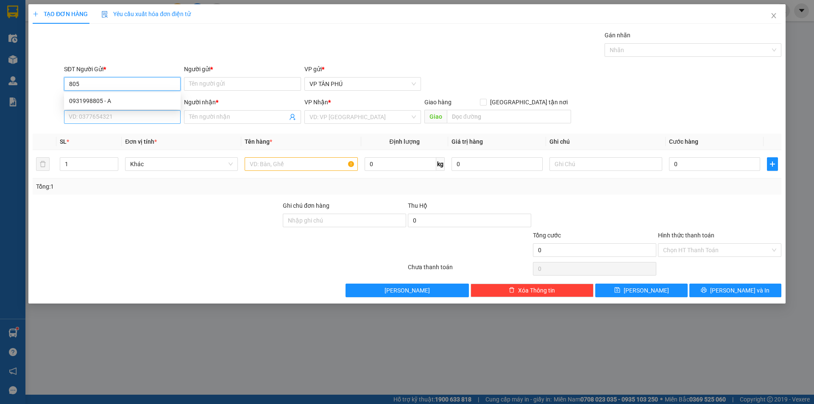
type input "805"
click at [118, 113] on input "SĐT Người Nhận *" at bounding box center [122, 117] width 117 height 14
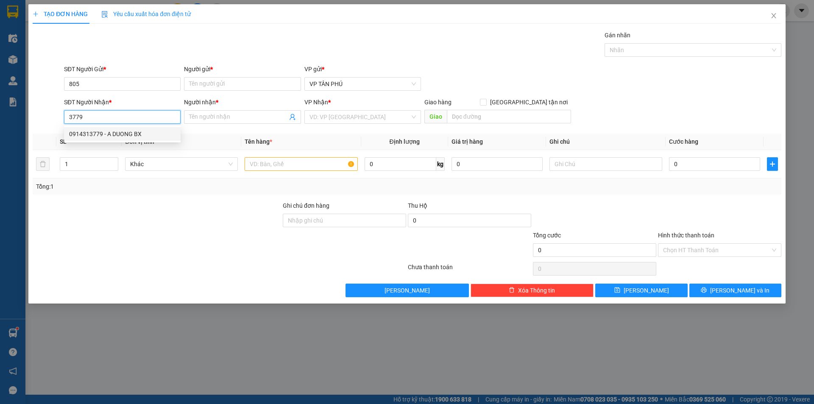
click at [125, 132] on div "0914313779 - A DUONG BX" at bounding box center [122, 133] width 106 height 9
type input "0914313779"
type input "A DUONG BX"
type input "0914313779"
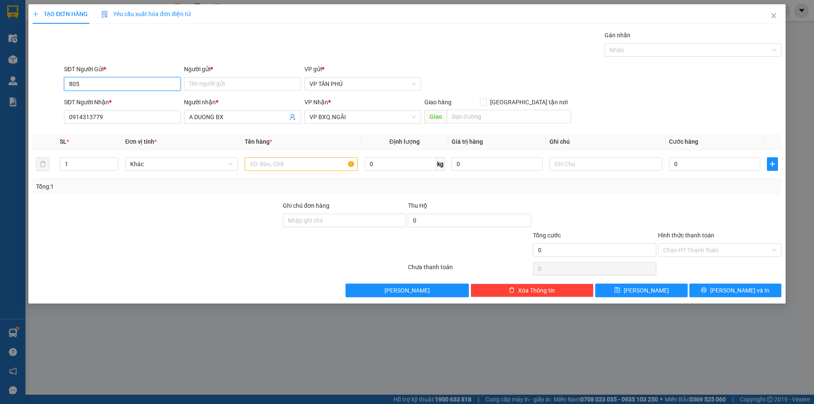
click at [145, 79] on input "805" at bounding box center [122, 84] width 117 height 14
click at [128, 99] on div "0931998805 - A" at bounding box center [122, 100] width 106 height 9
type input "0931998805"
type input "A"
click at [282, 165] on input "text" at bounding box center [301, 164] width 113 height 14
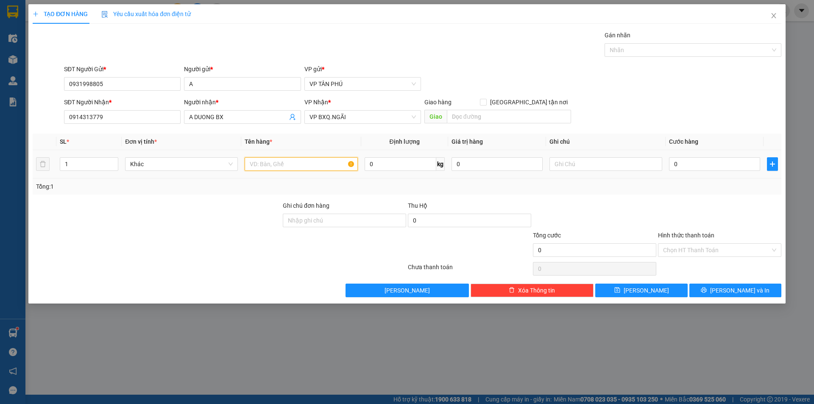
click at [282, 165] on input "text" at bounding box center [301, 164] width 113 height 14
type input "18THUNG GIAY"
click at [695, 162] on input "0" at bounding box center [714, 164] width 91 height 14
type input "1"
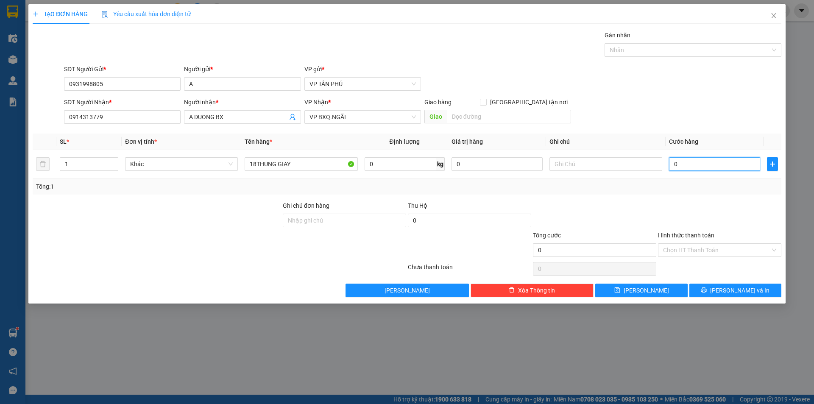
type input "1"
type input "11"
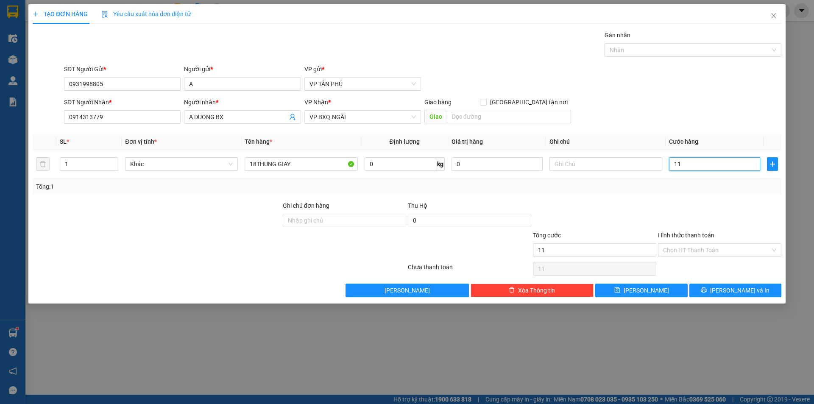
type input "118"
type input "11"
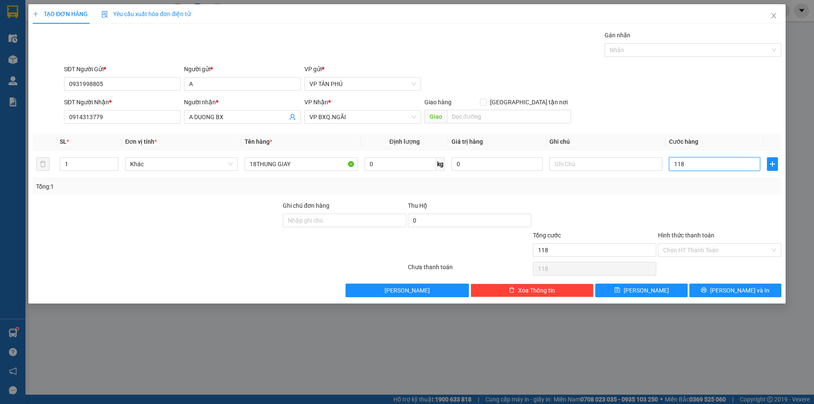
type input "11"
type input "119"
type input "1.190"
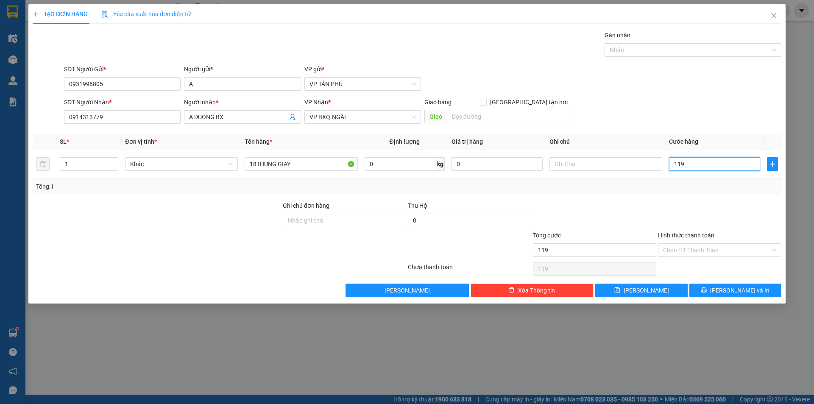
type input "1.190"
type input "1.190.000"
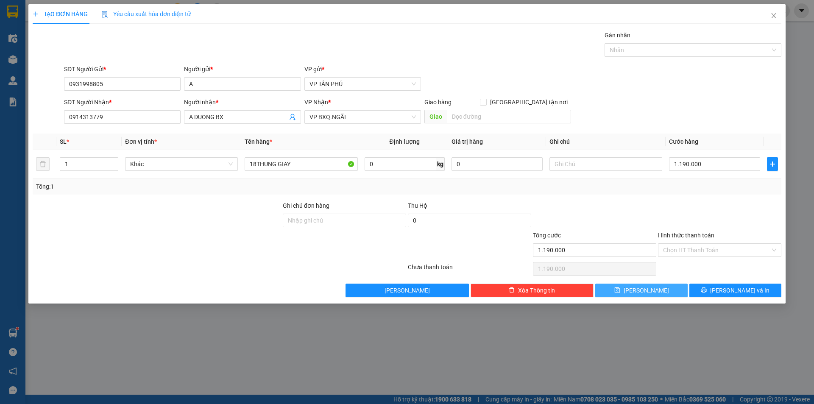
click at [660, 289] on button "[PERSON_NAME]" at bounding box center [641, 291] width 92 height 14
type input "0"
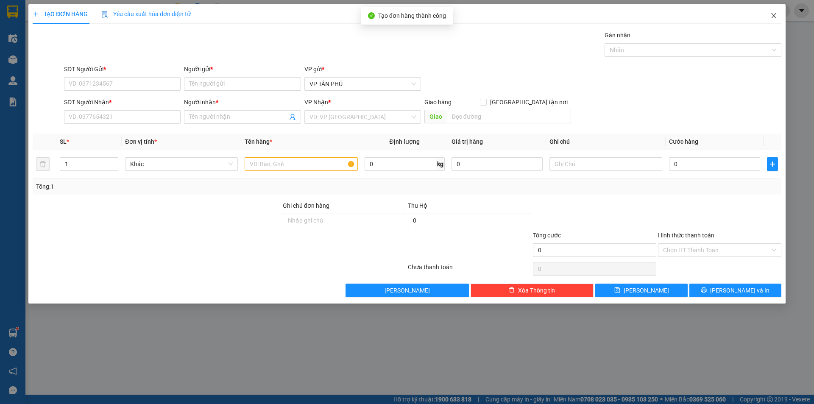
click at [772, 17] on icon "close" at bounding box center [773, 15] width 7 height 7
click at [772, 17] on div "nhanhangsg.hoanghuy" at bounding box center [741, 10] width 98 height 15
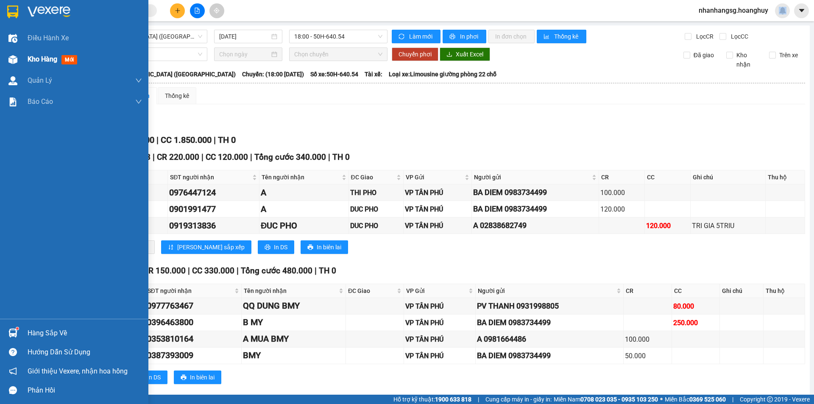
click at [30, 56] on span "Kho hàng" at bounding box center [43, 59] width 30 height 8
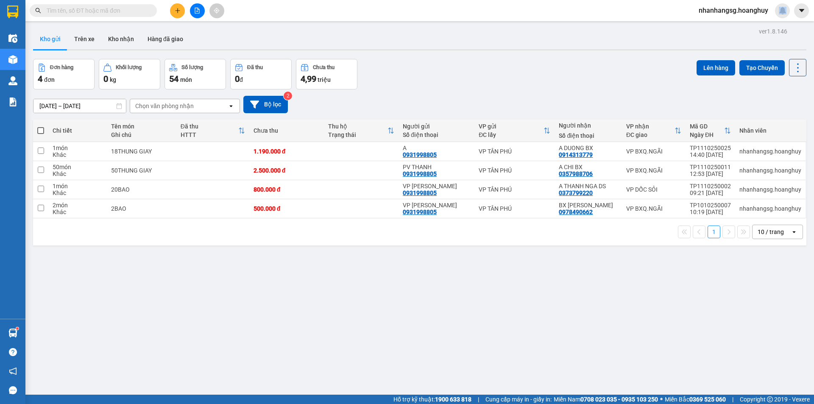
click at [176, 15] on button at bounding box center [177, 10] width 15 height 15
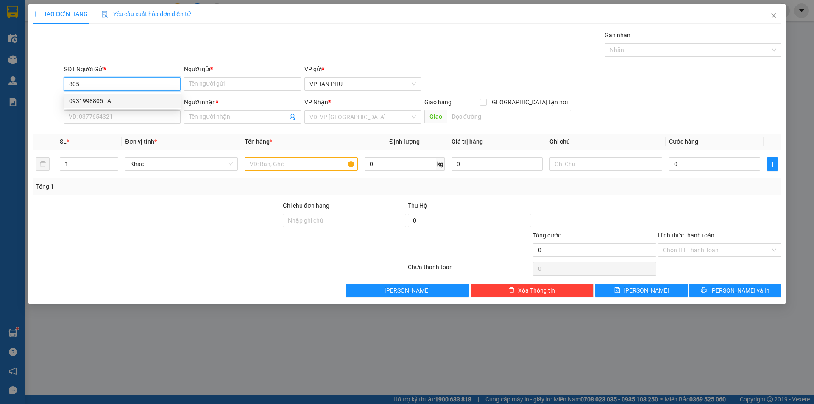
click at [117, 101] on div "0931998805 - A" at bounding box center [122, 100] width 106 height 9
type input "0931998805"
type input "A"
type input "0914313779"
type input "A DUONG BX"
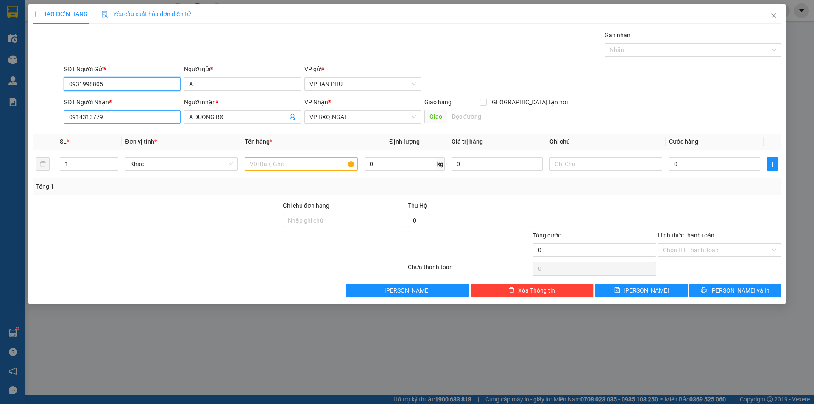
type input "0931998805"
click at [128, 118] on input "0914313779" at bounding box center [122, 117] width 117 height 14
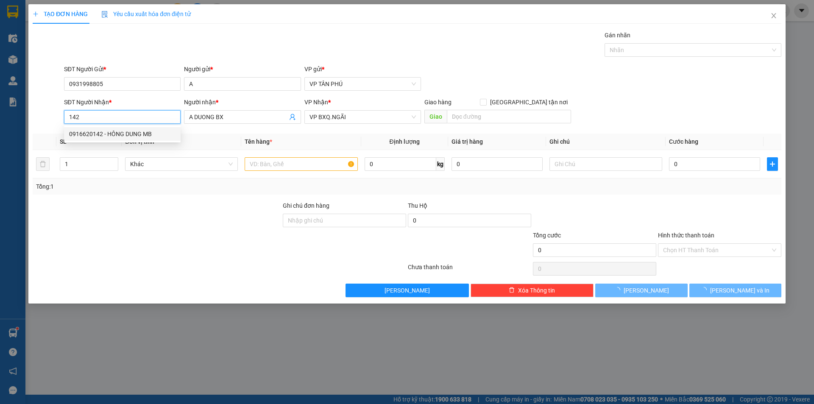
click at [127, 136] on div "0916620142 - HÔNG DUNG MB" at bounding box center [122, 133] width 106 height 9
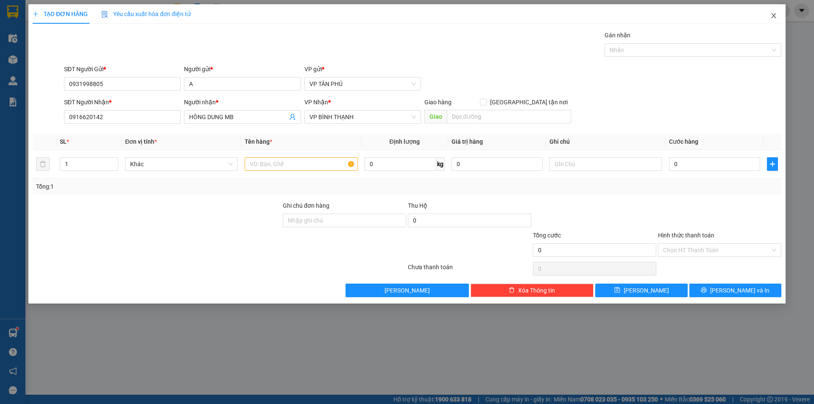
click at [776, 16] on icon "close" at bounding box center [773, 15] width 7 height 7
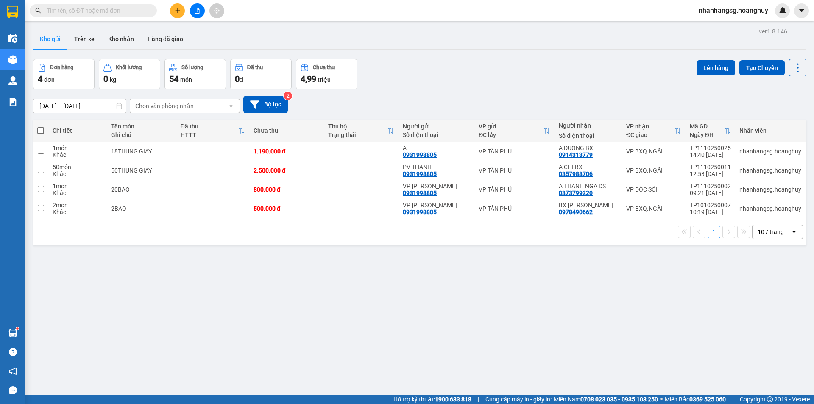
click at [146, 13] on input "text" at bounding box center [97, 10] width 100 height 9
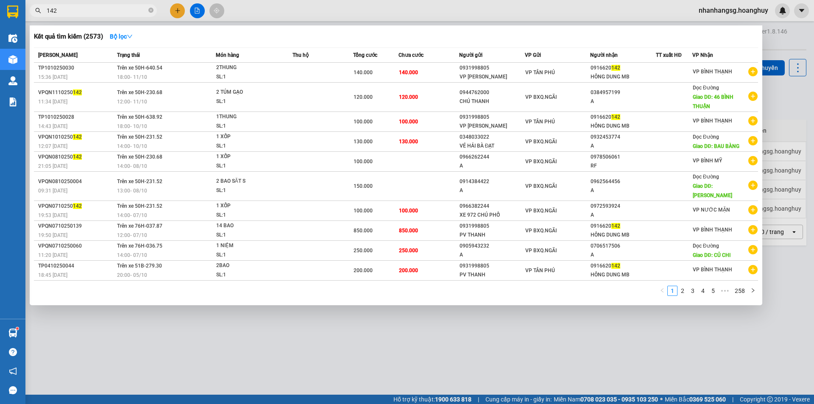
click at [176, 12] on div at bounding box center [407, 202] width 814 height 404
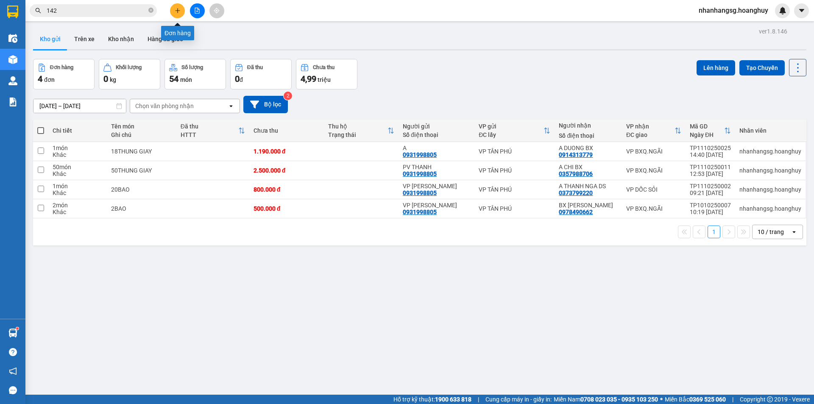
click at [176, 12] on icon "plus" at bounding box center [178, 11] width 6 height 6
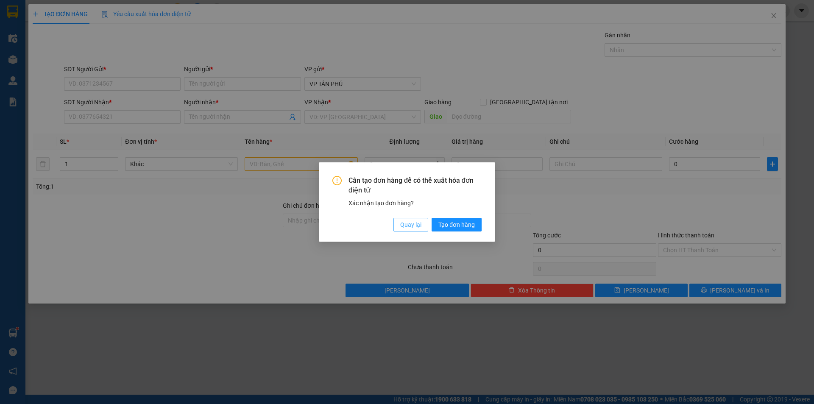
click at [414, 227] on span "Quay lại" at bounding box center [410, 224] width 21 height 9
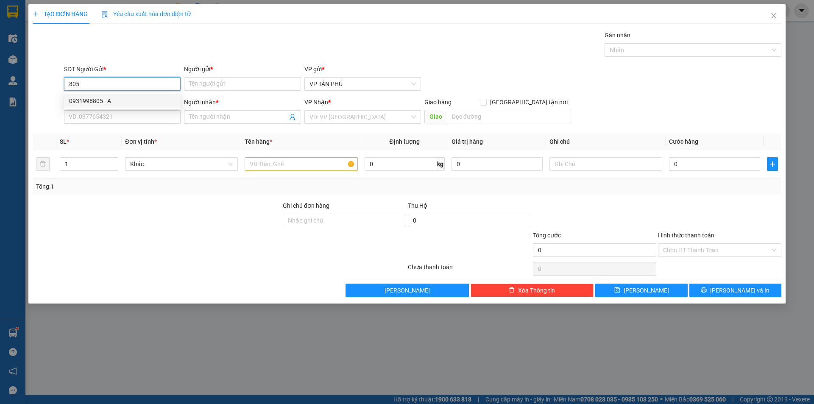
click at [108, 101] on div "0931998805 - A" at bounding box center [122, 100] width 106 height 9
click at [114, 118] on input "0914313779" at bounding box center [122, 117] width 117 height 14
click at [115, 118] on input "0914313779" at bounding box center [122, 117] width 117 height 14
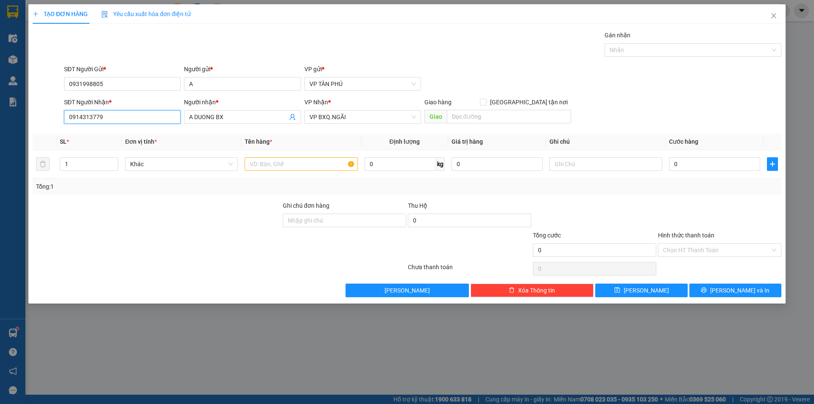
click at [115, 118] on input "0914313779" at bounding box center [122, 117] width 117 height 14
click at [111, 129] on div "0916620142 - HÔNG DUNG MB" at bounding box center [122, 133] width 106 height 9
click at [275, 163] on input "text" at bounding box center [301, 164] width 113 height 14
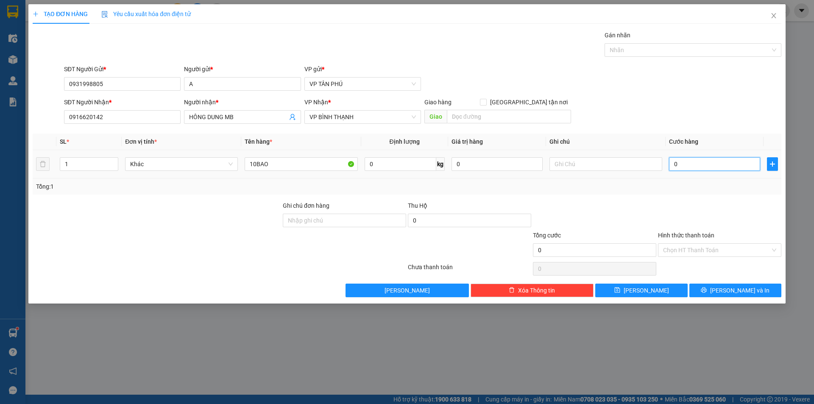
click at [701, 159] on input "0" at bounding box center [714, 164] width 91 height 14
click at [655, 289] on button "[PERSON_NAME]" at bounding box center [641, 291] width 92 height 14
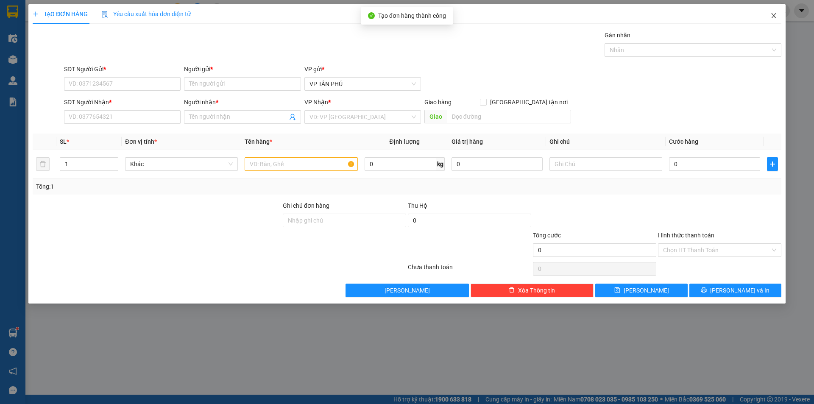
click at [776, 14] on icon "close" at bounding box center [773, 15] width 7 height 7
